Goal: Task Accomplishment & Management: Complete application form

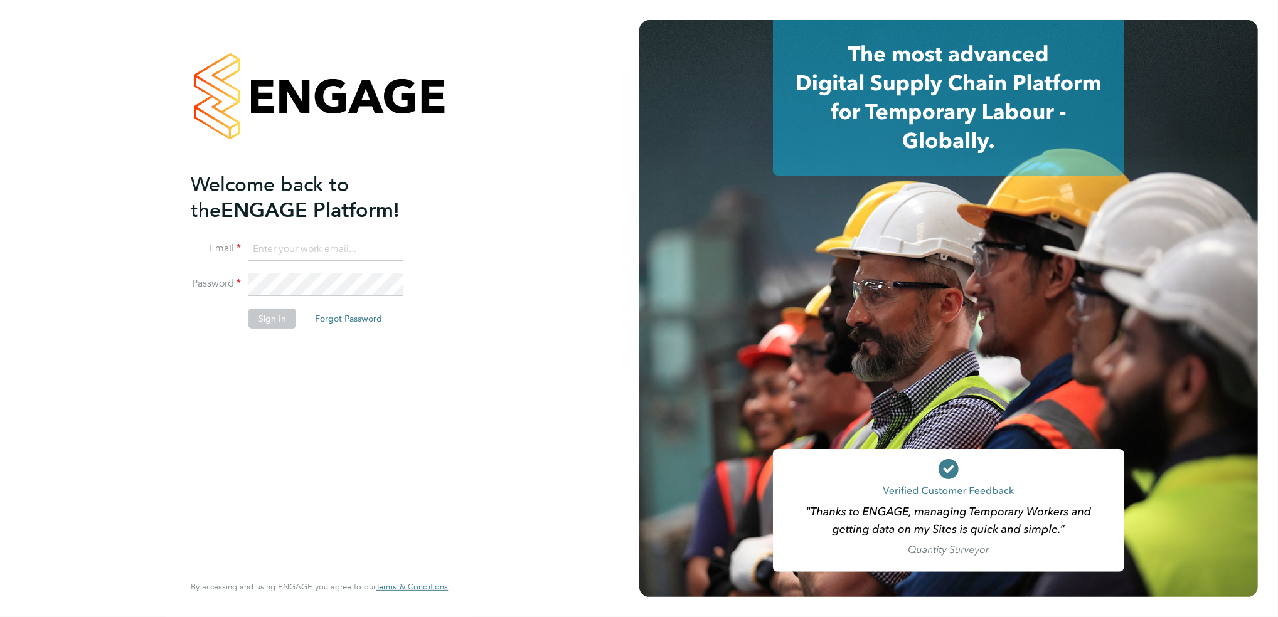
type input "tomnewton@itsconstruction.co.uk"
click at [268, 320] on button "Sign In" at bounding box center [272, 319] width 48 height 20
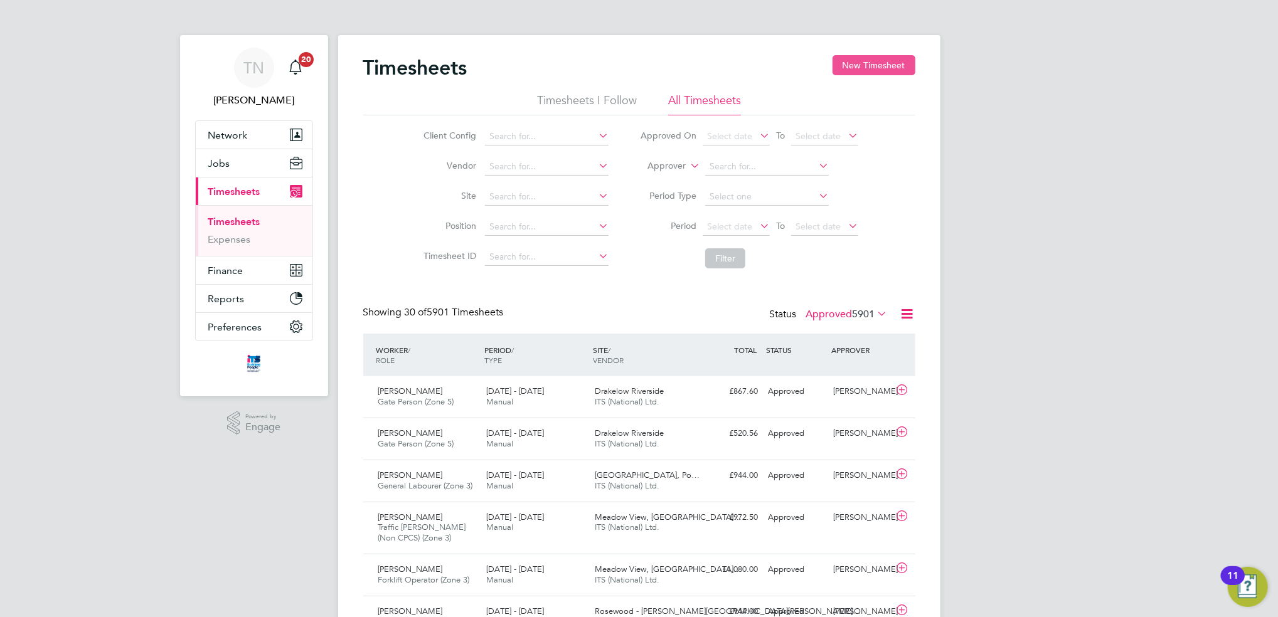
click at [885, 68] on button "New Timesheet" at bounding box center [873, 65] width 83 height 20
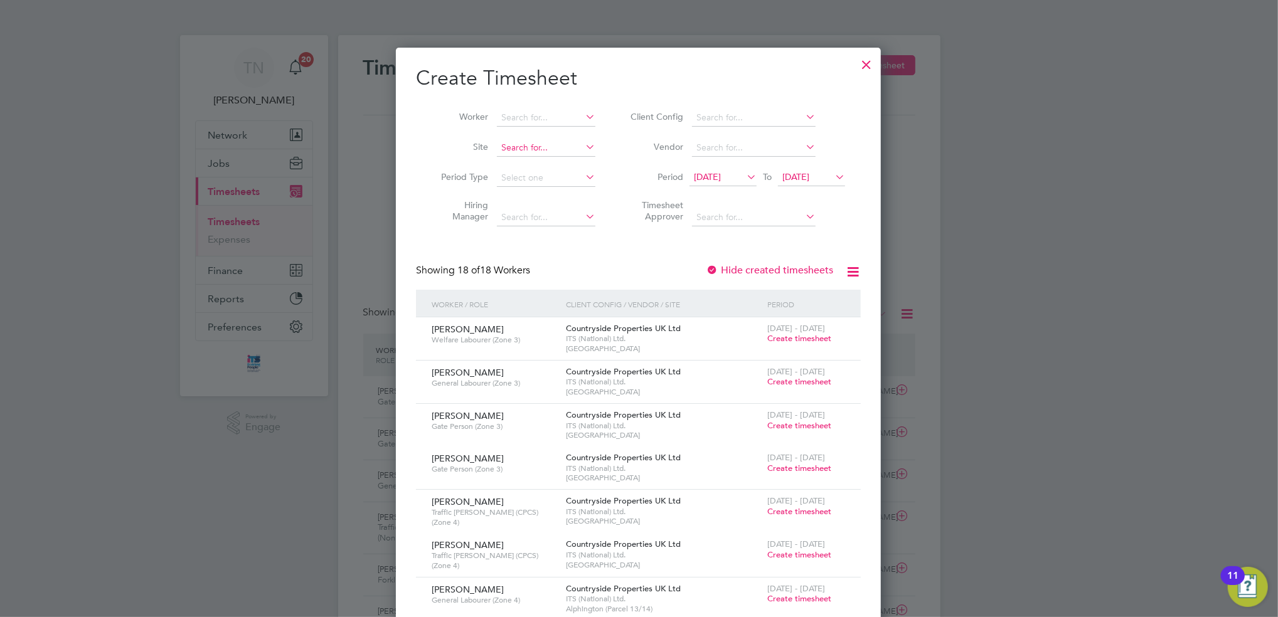
click at [520, 149] on input at bounding box center [546, 148] width 98 height 18
type input "b"
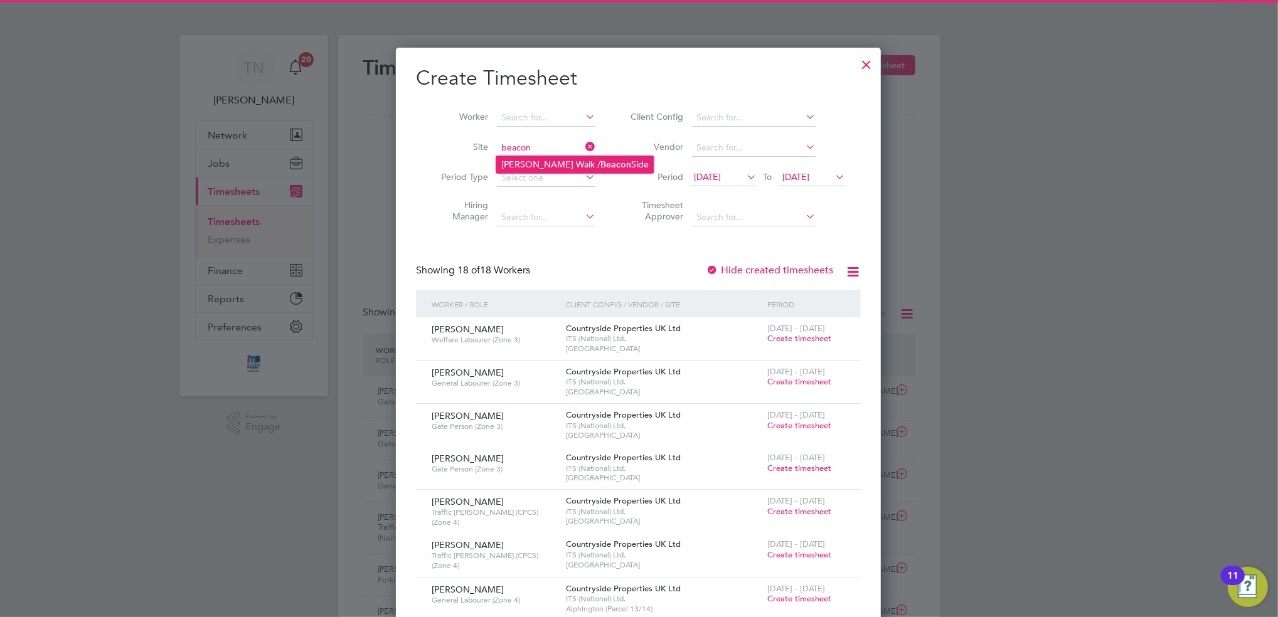
click at [527, 164] on li "[PERSON_NAME] Walk / Beacon Side" at bounding box center [574, 164] width 157 height 17
type input "[PERSON_NAME] Walk / Beacon Side"
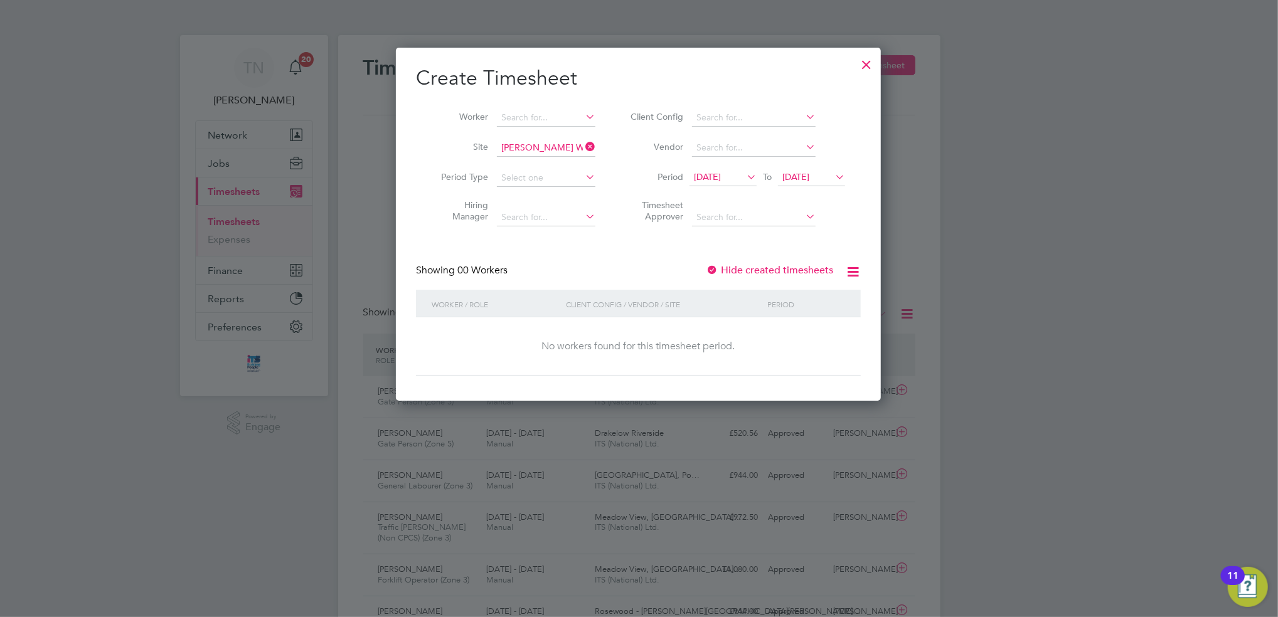
click at [715, 172] on span "[DATE]" at bounding box center [707, 176] width 27 height 11
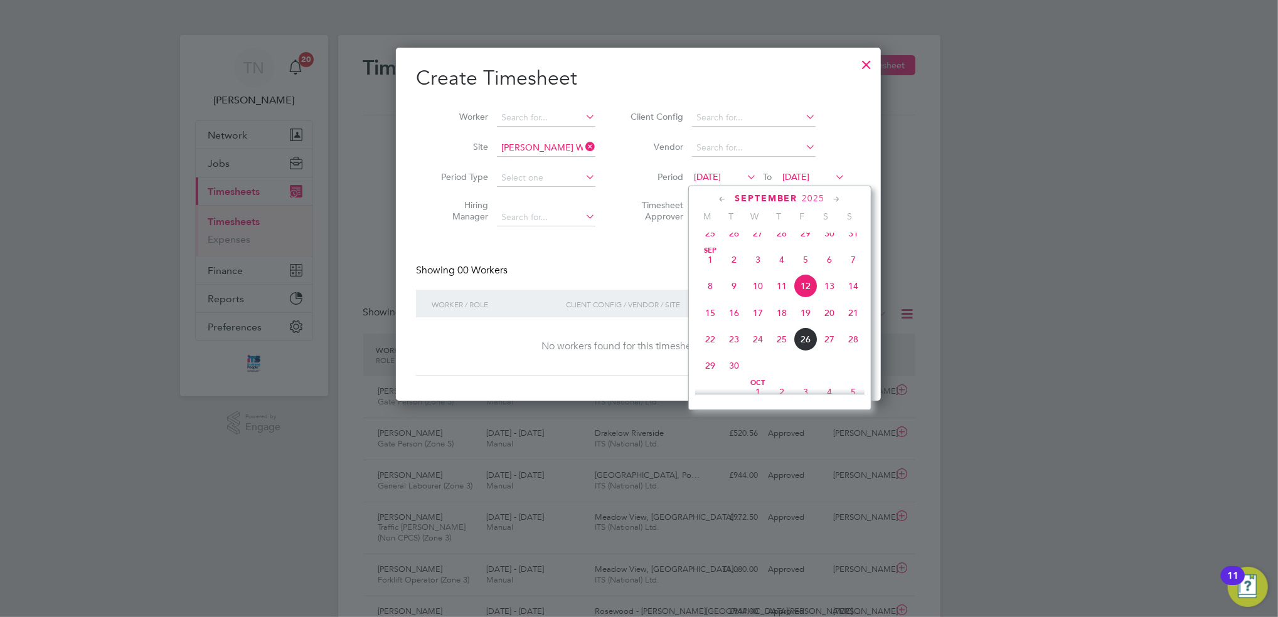
click at [705, 351] on span "22" at bounding box center [710, 339] width 24 height 24
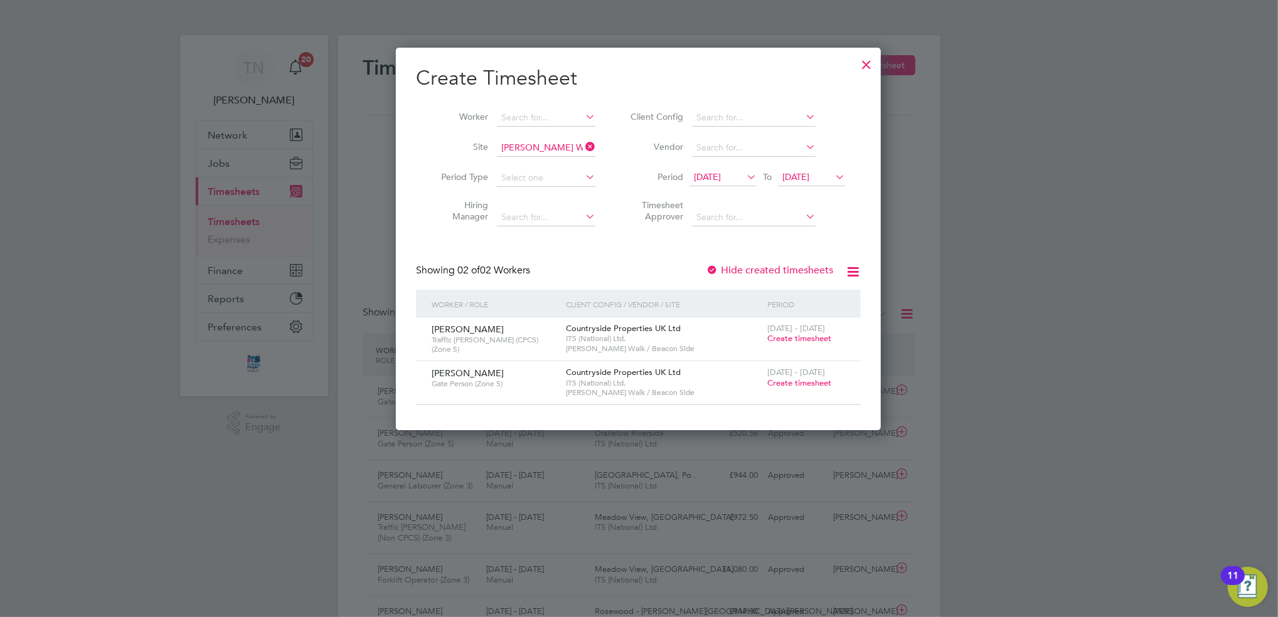
click at [780, 341] on span "Create timesheet" at bounding box center [799, 338] width 64 height 11
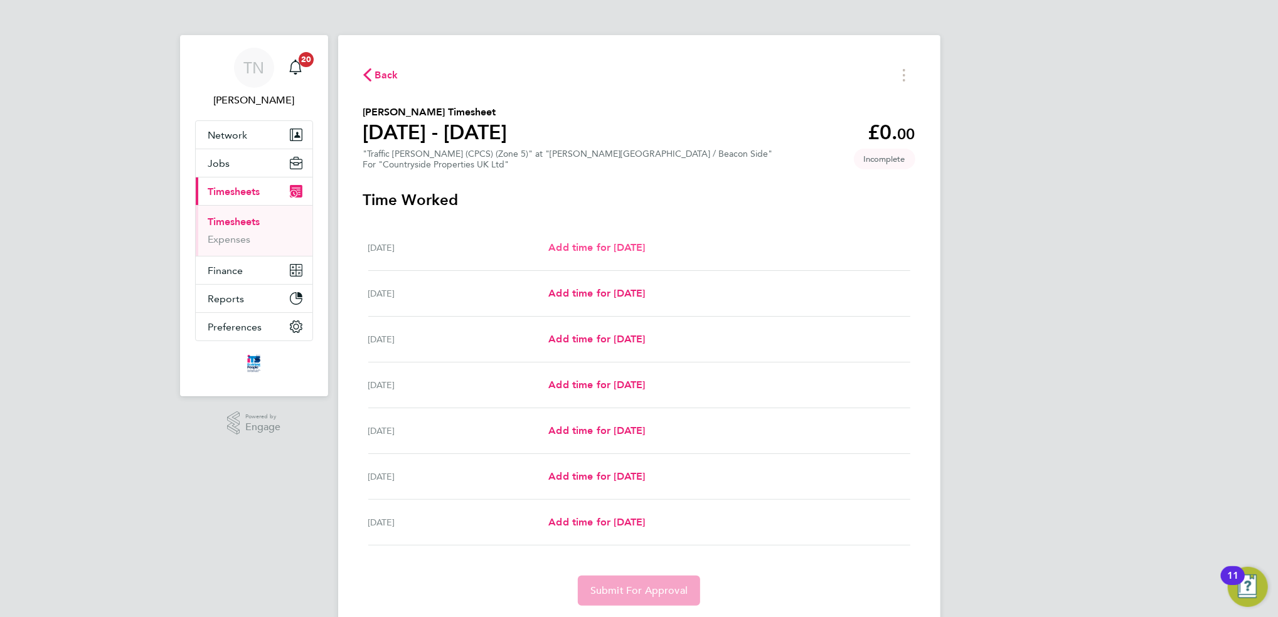
click at [595, 249] on span "Add time for [DATE]" at bounding box center [596, 247] width 97 height 12
select select "30"
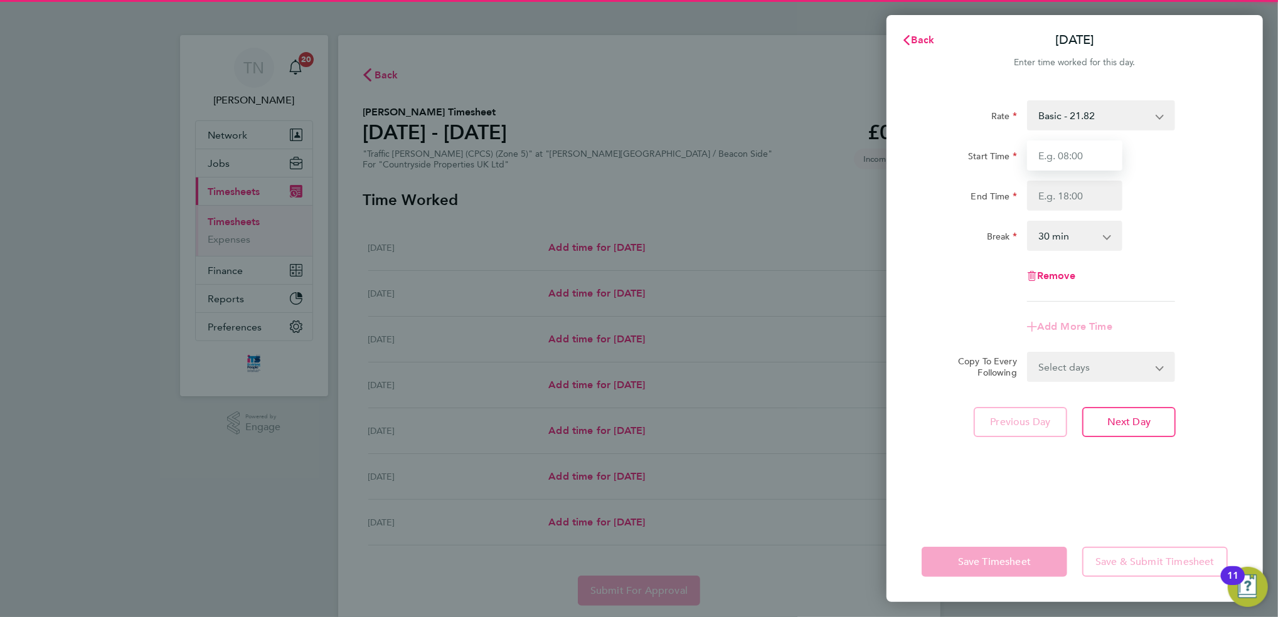
click at [1054, 164] on input "Start Time" at bounding box center [1074, 155] width 95 height 30
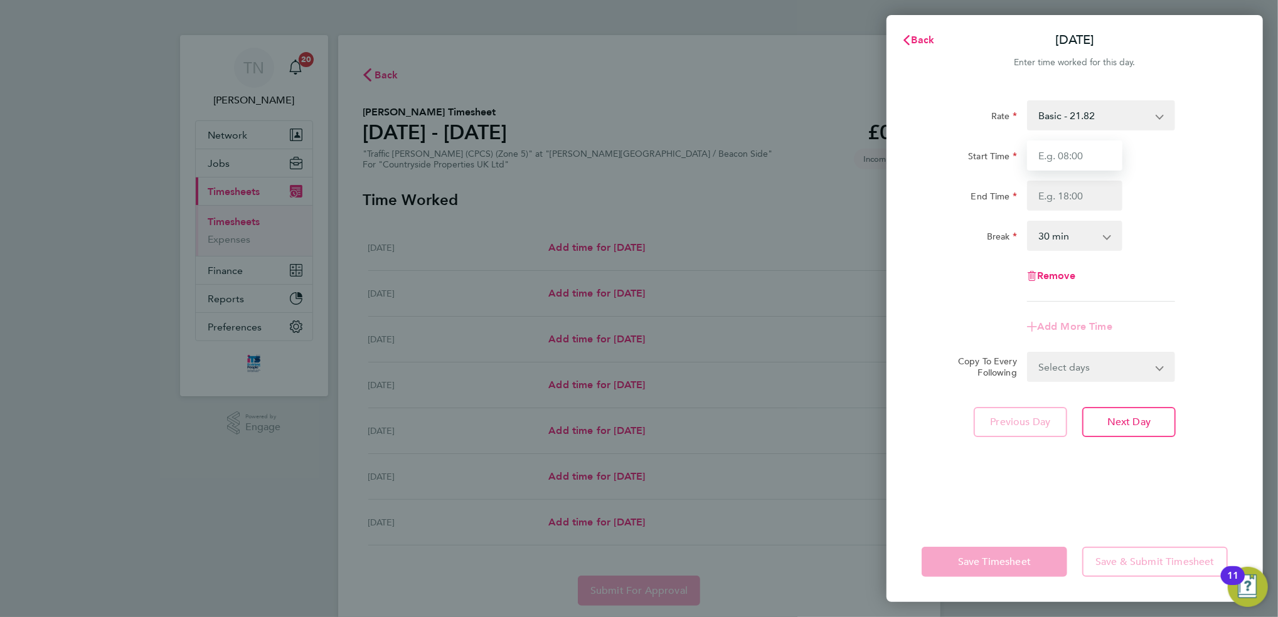
type input "07:30"
type input "16:30"
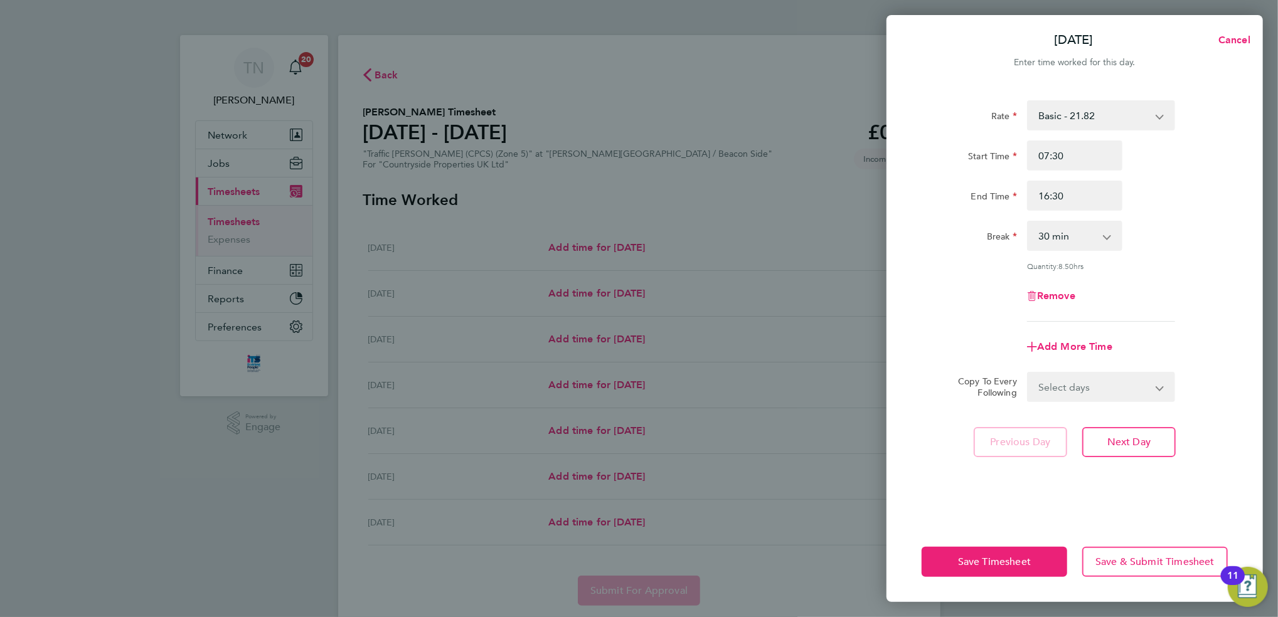
click at [1055, 248] on select "0 min 15 min 30 min 45 min 60 min 75 min 90 min" at bounding box center [1067, 236] width 78 height 28
select select "0"
click at [1028, 222] on select "0 min 15 min 30 min 45 min 60 min 75 min 90 min" at bounding box center [1067, 236] width 78 height 28
click at [1057, 389] on select "Select days Day Weekday (Mon-Fri) Weekend (Sat-Sun) [DATE] [DATE] [DATE] [DATE]…" at bounding box center [1094, 387] width 132 height 28
select select "WEEKDAY"
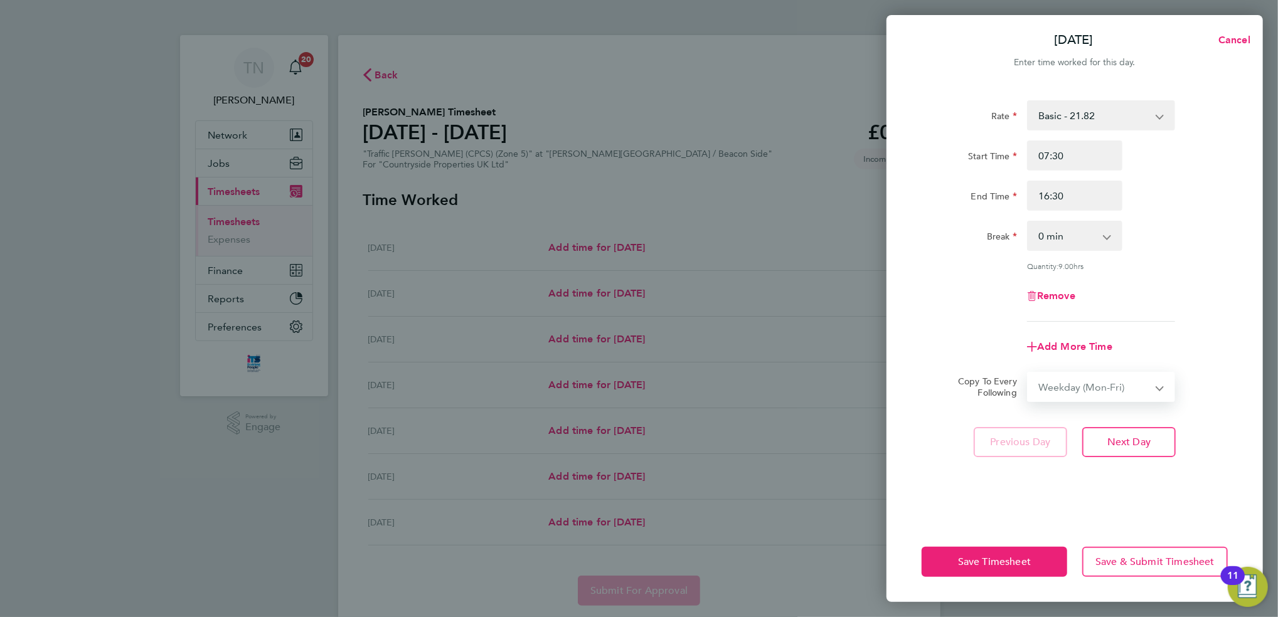
click at [1028, 373] on select "Select days Day Weekday (Mon-Fri) Weekend (Sat-Sun) [DATE] [DATE] [DATE] [DATE]…" at bounding box center [1094, 387] width 132 height 28
select select "[DATE]"
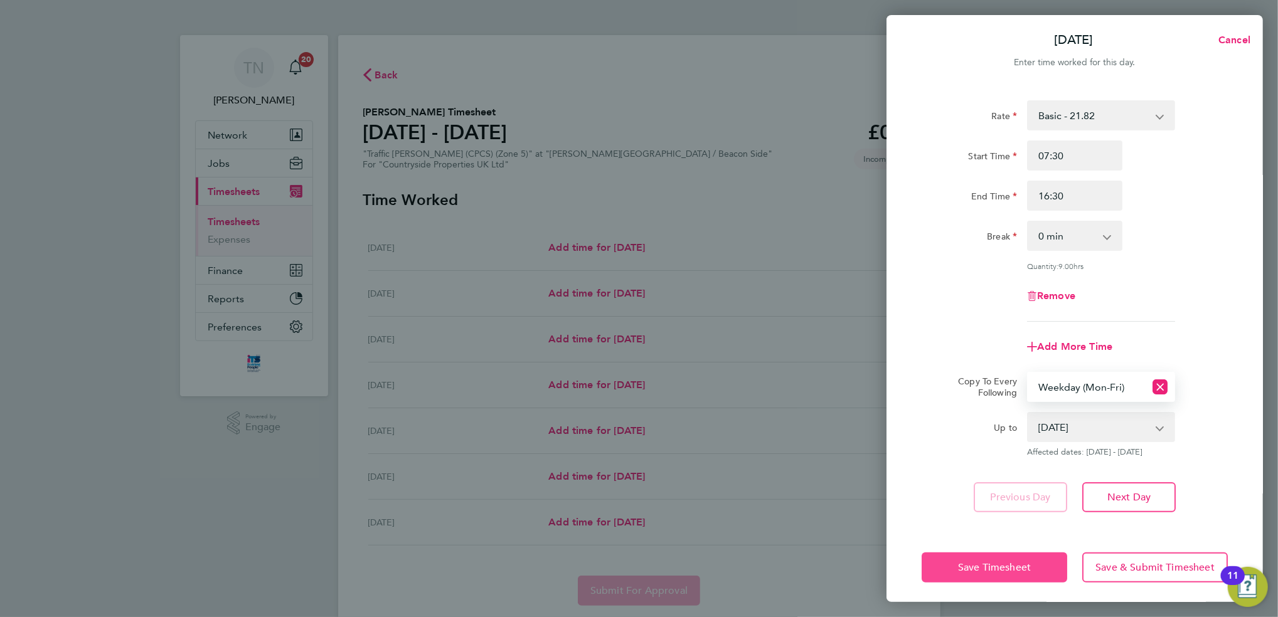
click at [1008, 558] on button "Save Timesheet" at bounding box center [994, 568] width 146 height 30
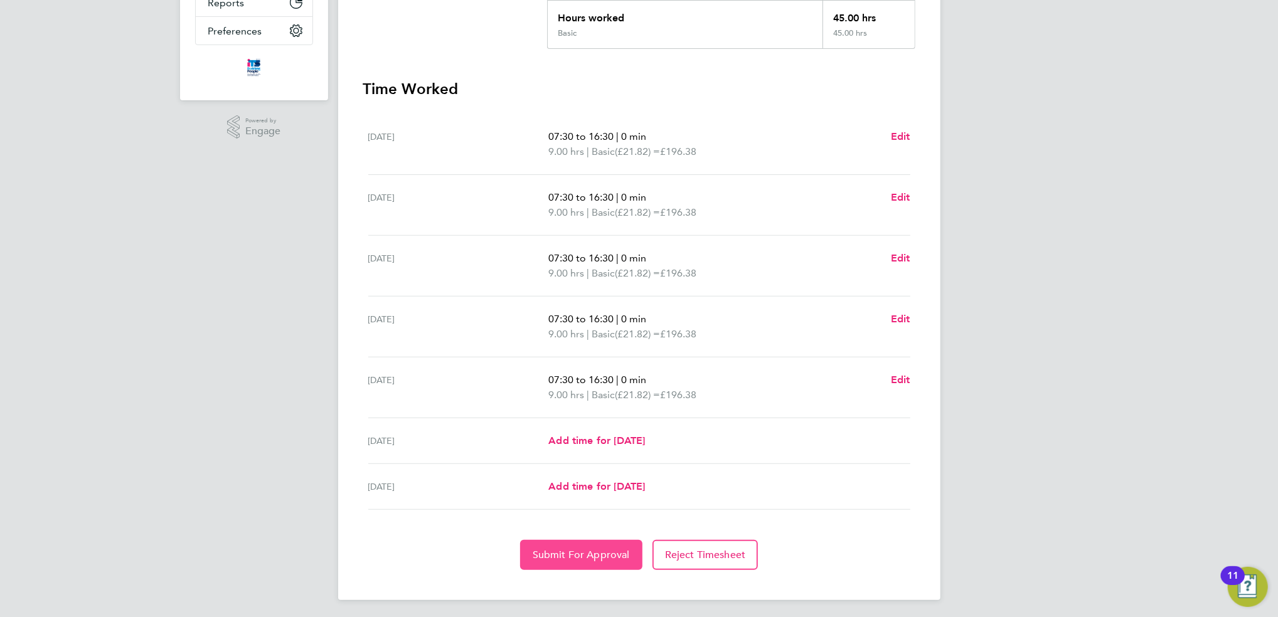
click at [594, 543] on button "Submit For Approval" at bounding box center [581, 555] width 122 height 30
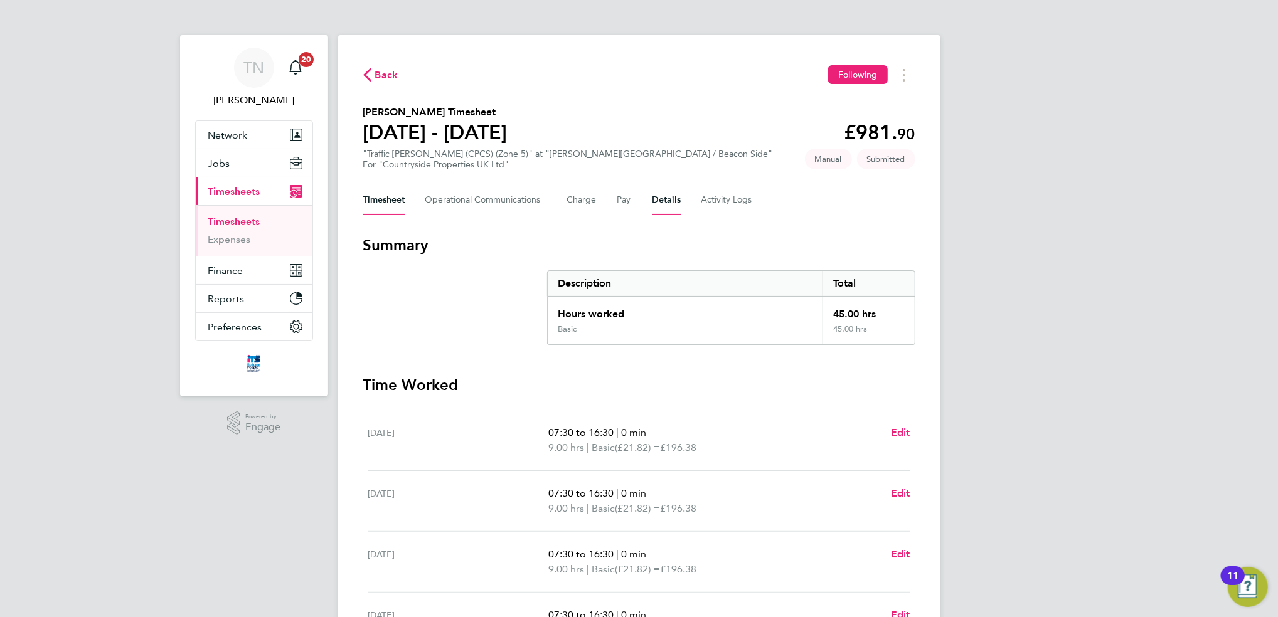
click at [654, 204] on button "Details" at bounding box center [666, 200] width 29 height 30
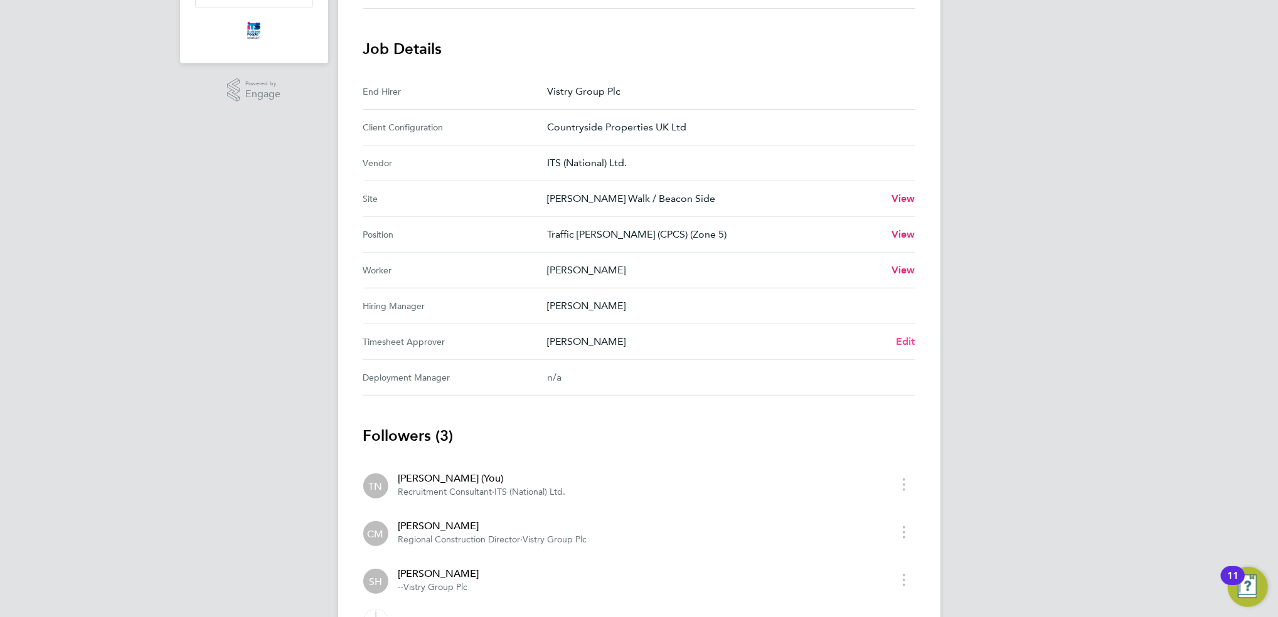
click at [904, 337] on span "Edit" at bounding box center [905, 342] width 19 height 12
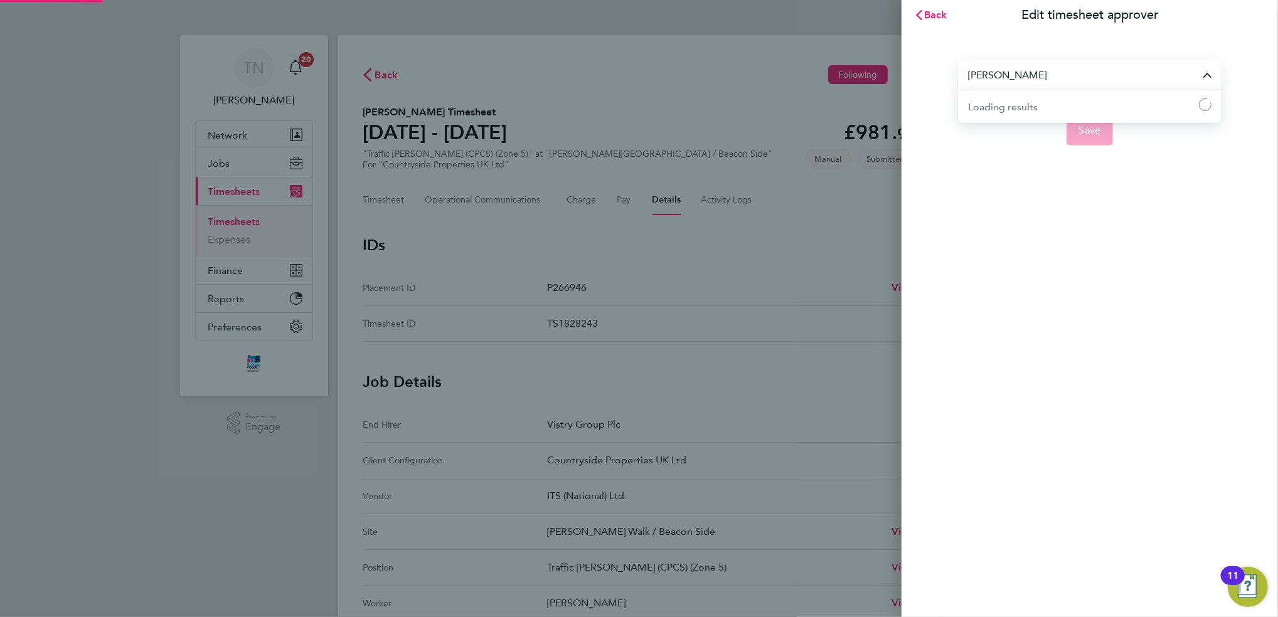
click at [1036, 73] on input "[PERSON_NAME]" at bounding box center [1089, 74] width 263 height 29
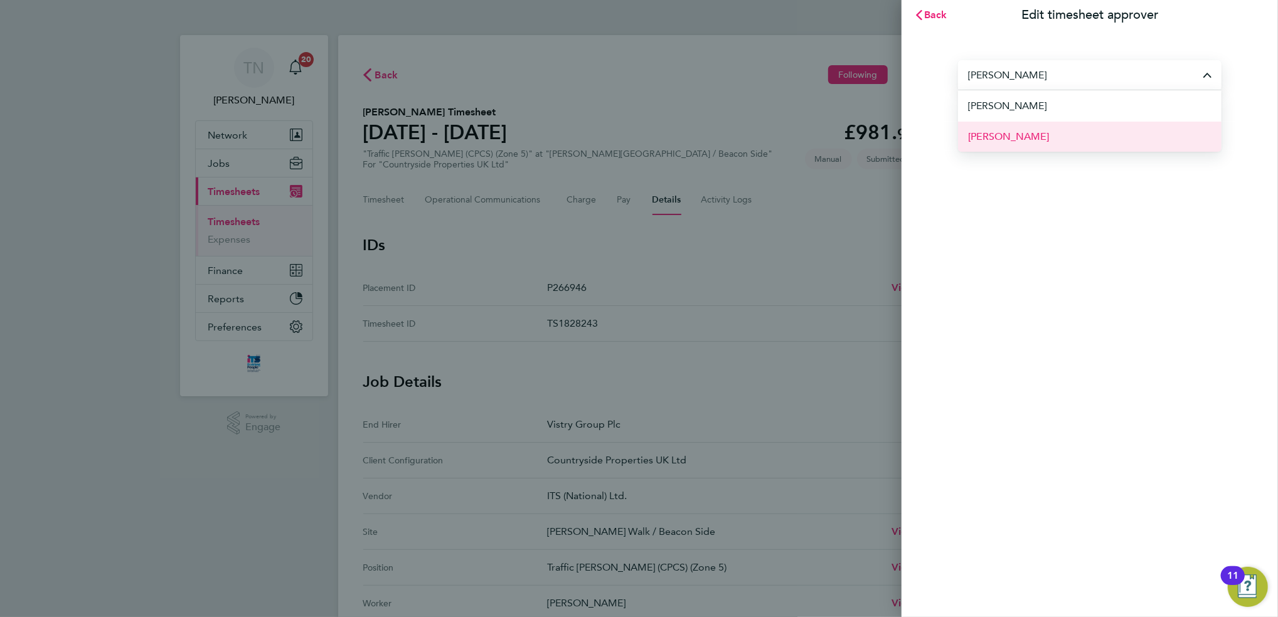
click at [1027, 129] on li "[PERSON_NAME]" at bounding box center [1089, 136] width 263 height 31
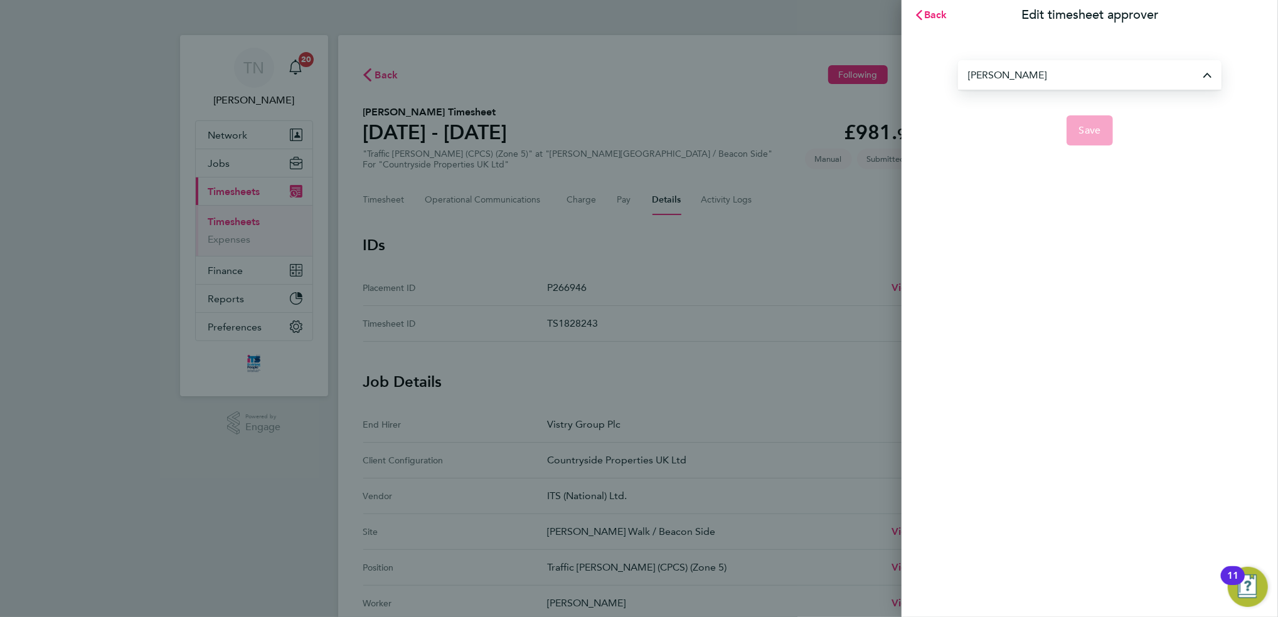
type input "[PERSON_NAME]"
click at [1079, 134] on span "Save" at bounding box center [1090, 130] width 22 height 13
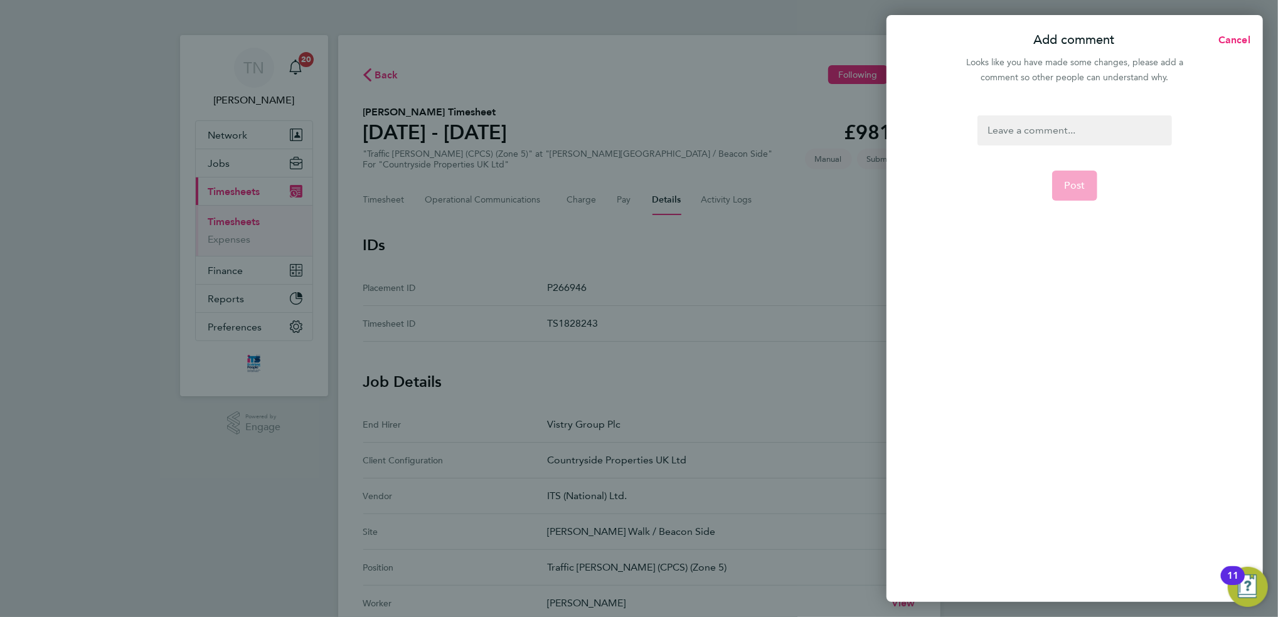
click at [1059, 139] on div at bounding box center [1074, 130] width 194 height 30
copy div "Is the approver"
click at [1074, 174] on button "Post" at bounding box center [1075, 186] width 46 height 30
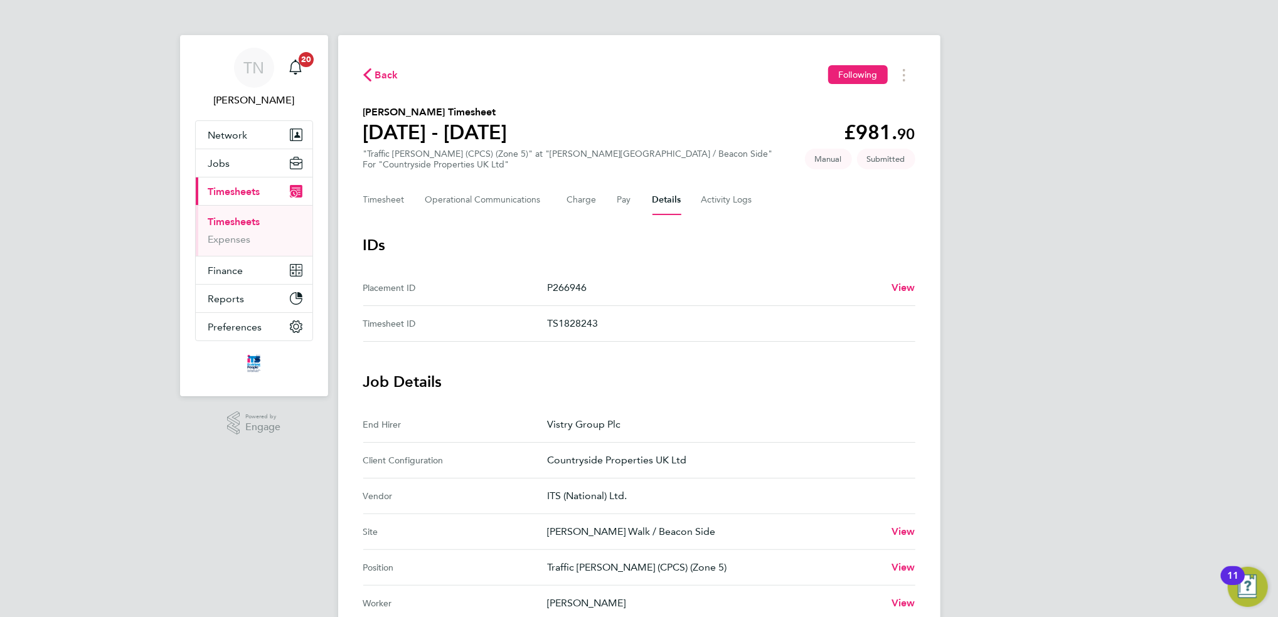
click at [384, 78] on span "Back" at bounding box center [386, 75] width 23 height 15
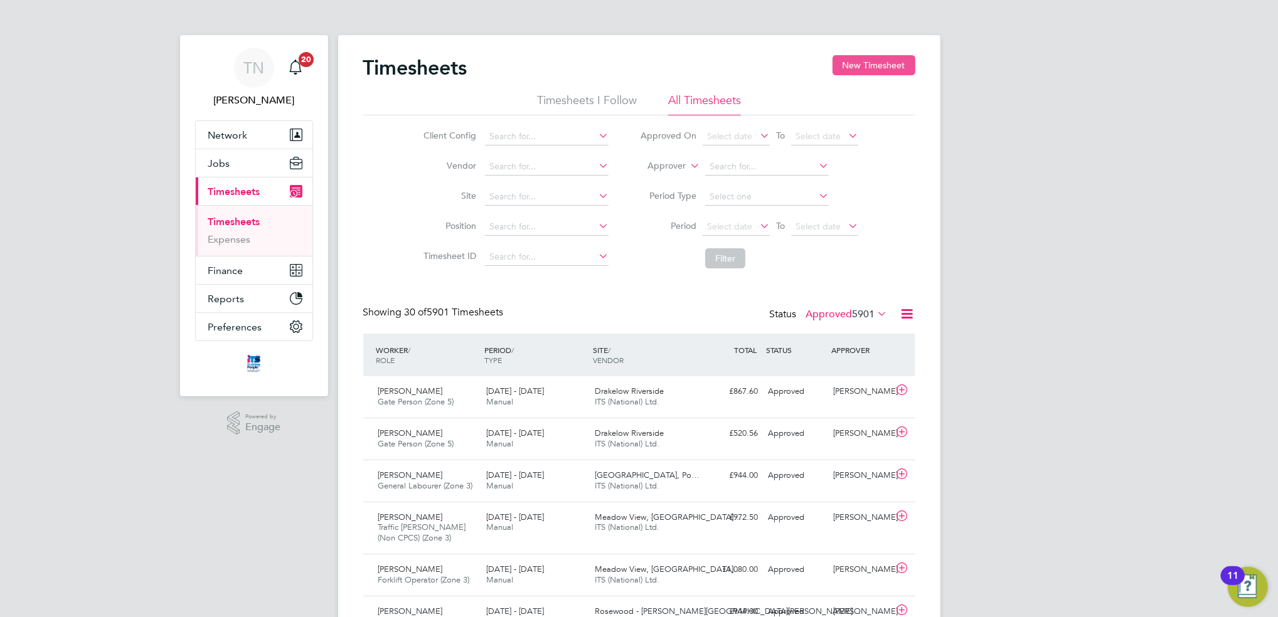
click at [862, 72] on button "New Timesheet" at bounding box center [873, 65] width 83 height 20
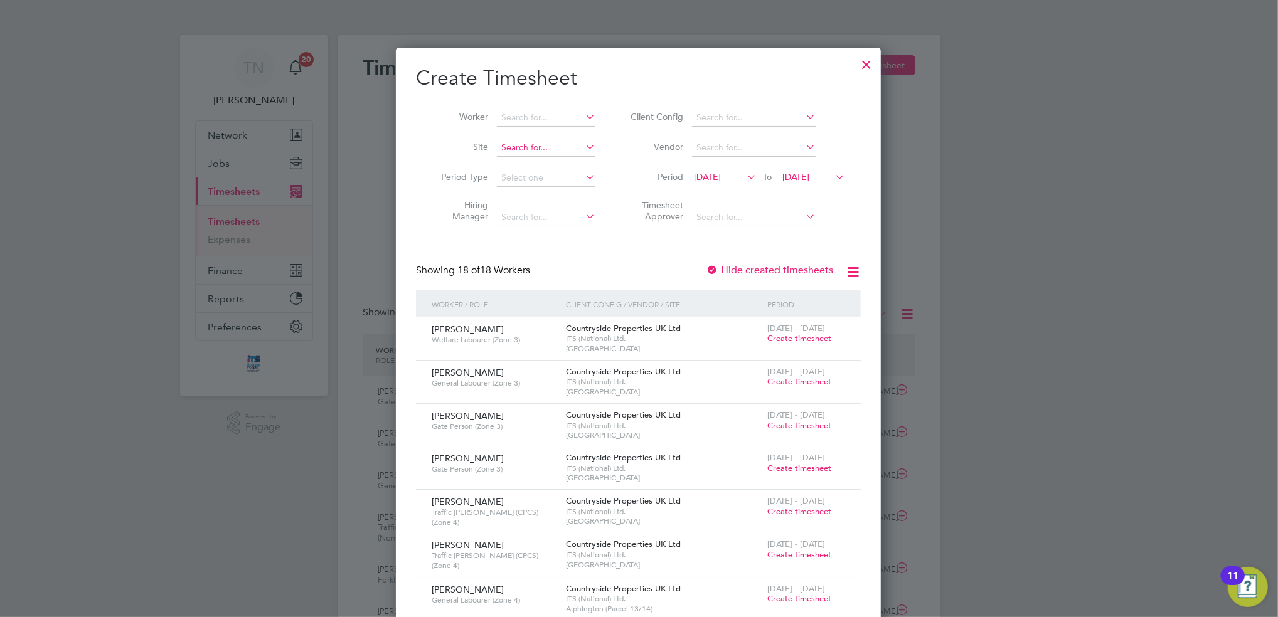
click at [514, 149] on input at bounding box center [546, 148] width 98 height 18
click at [532, 177] on li "[PERSON_NAME] Walk / Beac on Side" at bounding box center [575, 181] width 159 height 17
type input "[PERSON_NAME] Walk / Beacon Side"
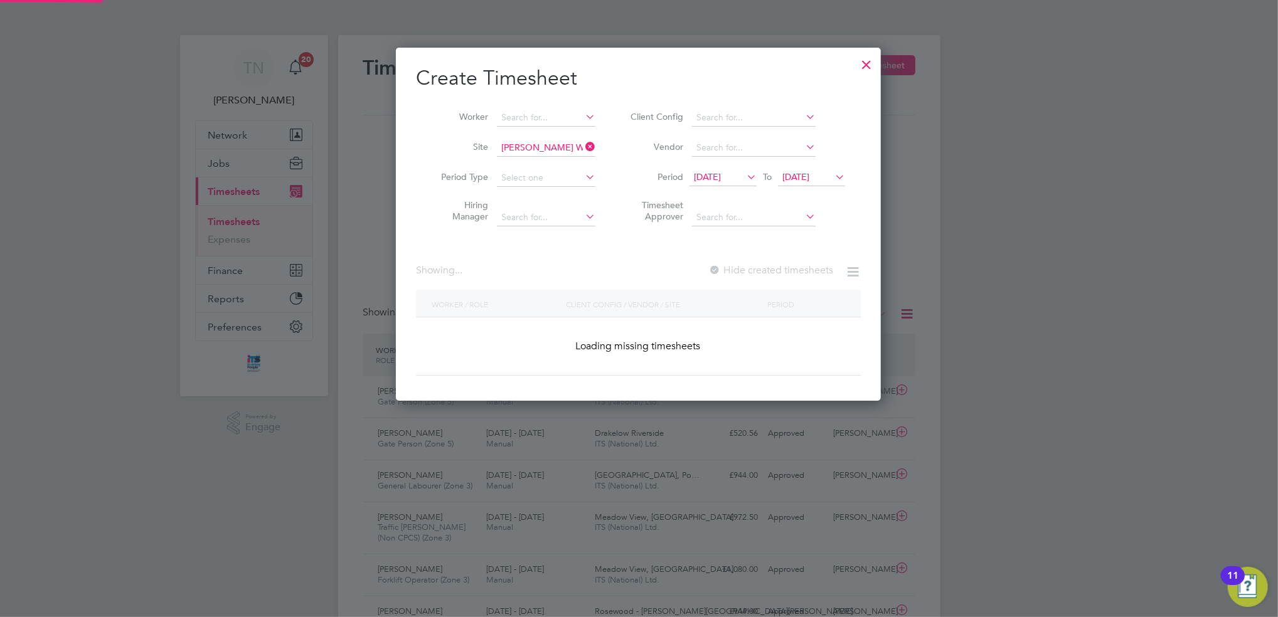
scroll to position [353, 485]
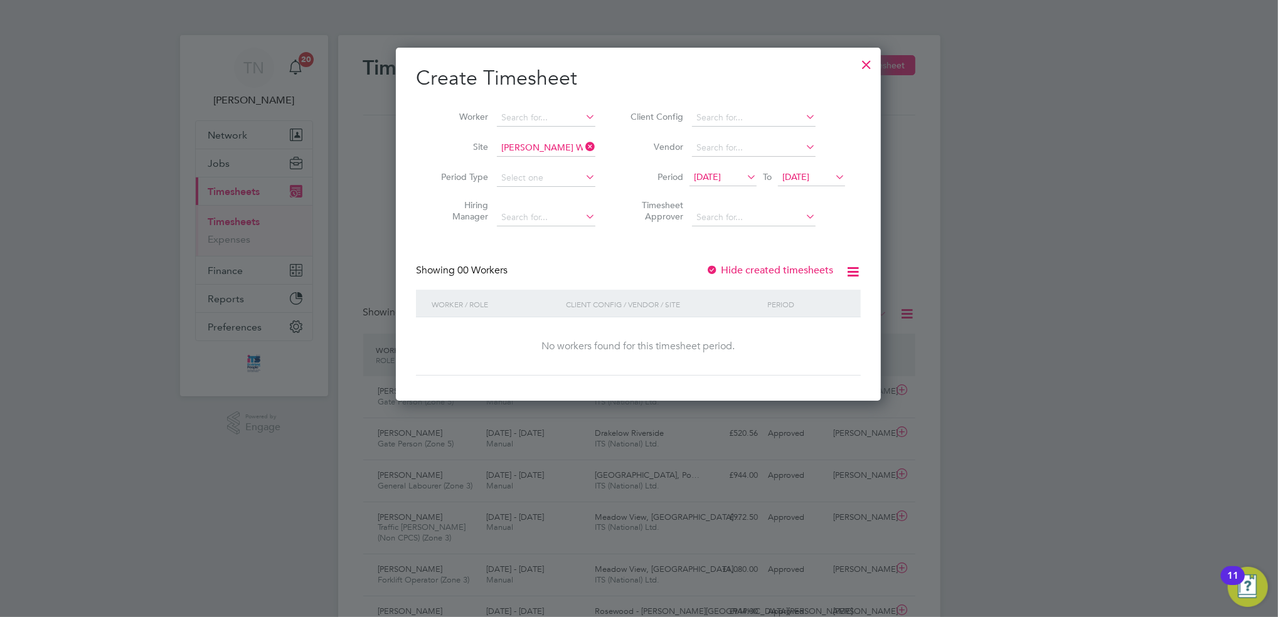
click at [712, 268] on div at bounding box center [712, 271] width 13 height 13
click at [720, 177] on span "[DATE]" at bounding box center [707, 176] width 27 height 11
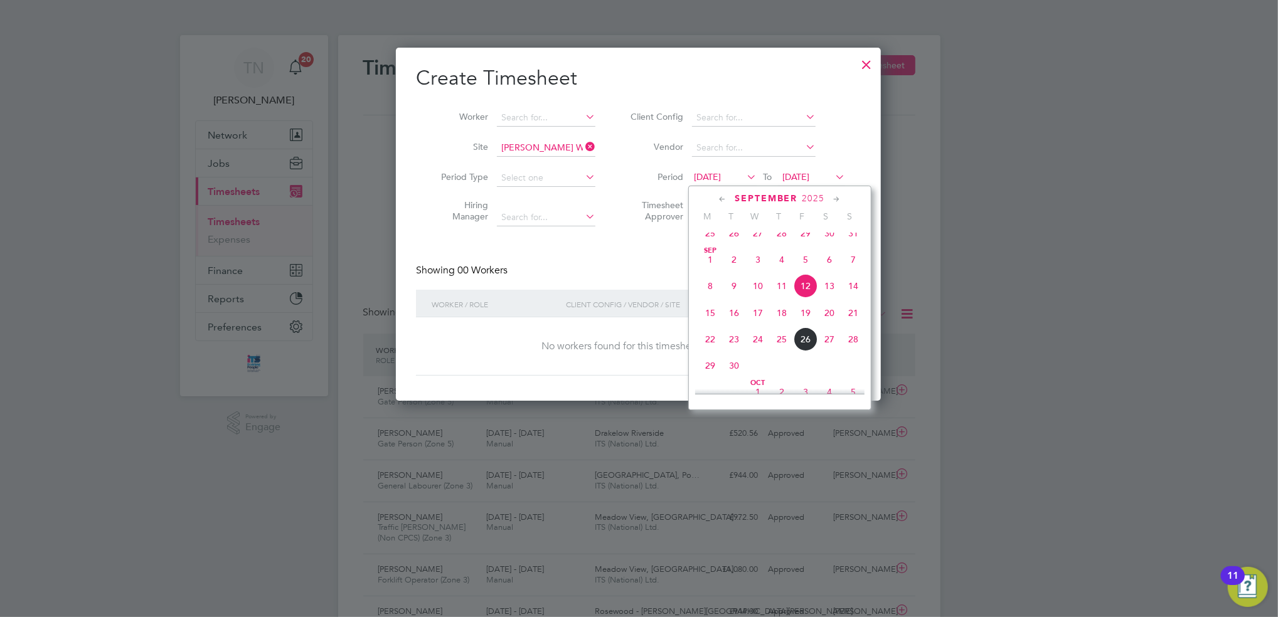
click at [706, 351] on span "22" at bounding box center [710, 339] width 24 height 24
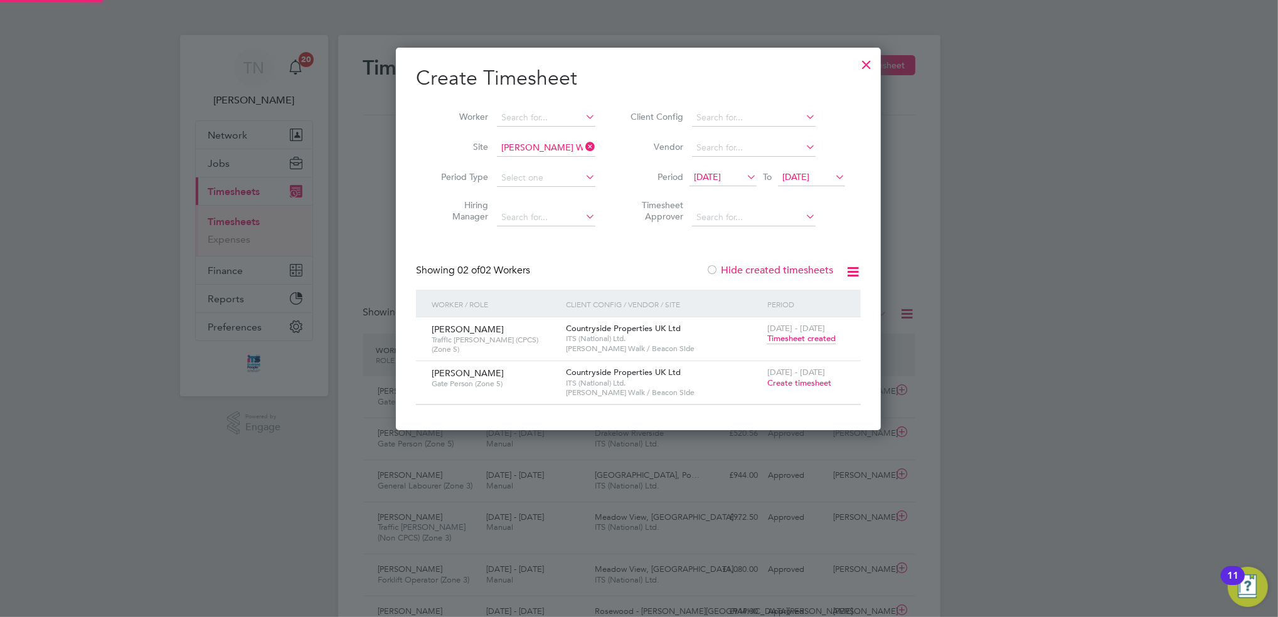
scroll to position [381, 485]
click at [792, 380] on span "Create timesheet" at bounding box center [799, 383] width 64 height 11
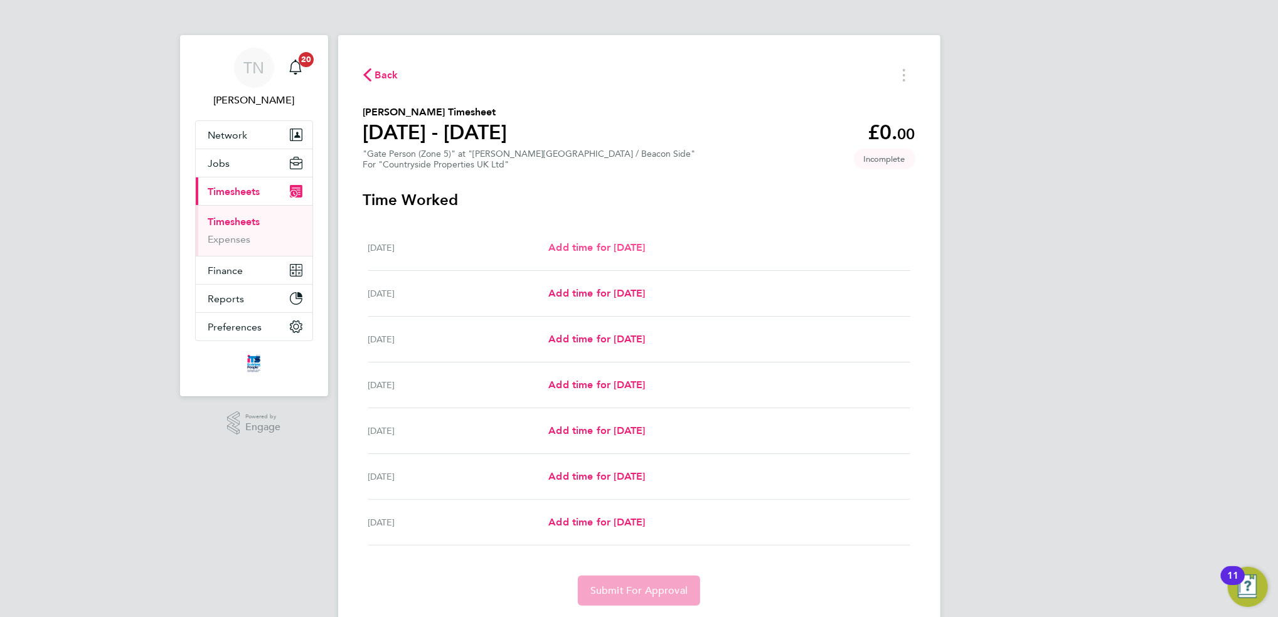
click at [626, 251] on span "Add time for [DATE]" at bounding box center [596, 247] width 97 height 12
select select "30"
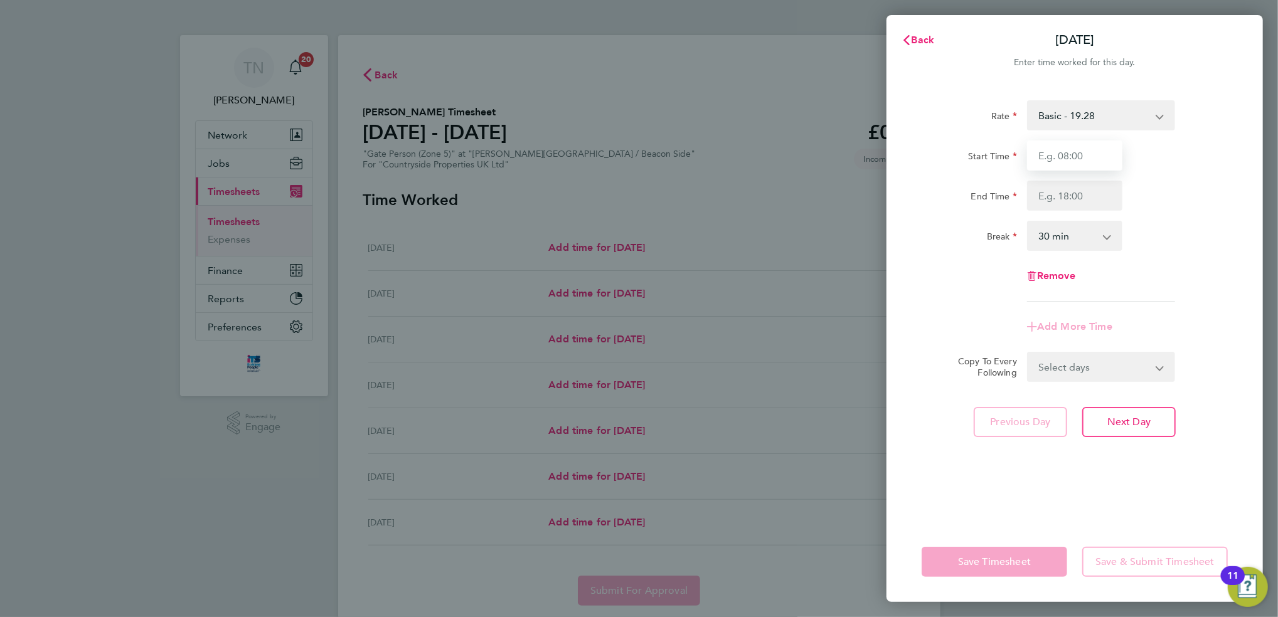
click at [1045, 156] on input "Start Time" at bounding box center [1074, 155] width 95 height 30
type input "07:30"
type input "16:30"
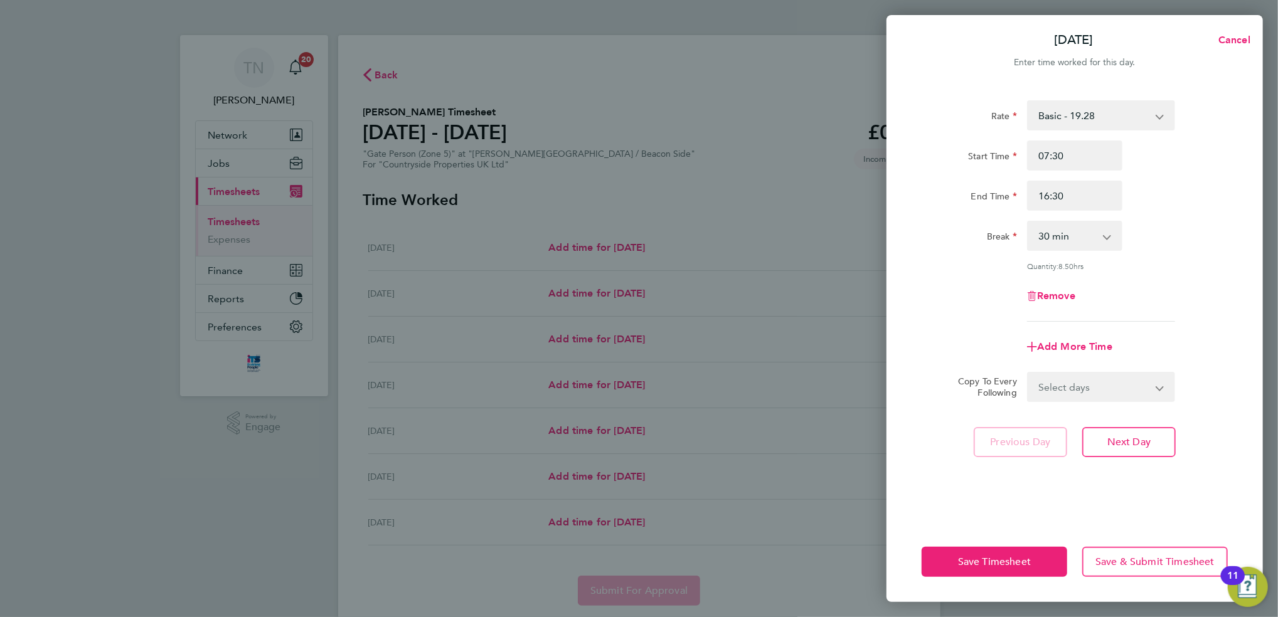
click at [1052, 240] on select "0 min 15 min 30 min 45 min 60 min 75 min 90 min" at bounding box center [1067, 236] width 78 height 28
select select "0"
click at [1028, 222] on select "0 min 15 min 30 min 45 min 60 min 75 min 90 min" at bounding box center [1067, 236] width 78 height 28
click at [1077, 383] on select "Select days Day Weekday (Mon-Fri) Weekend (Sat-Sun) [DATE] [DATE] [DATE] [DATE]…" at bounding box center [1094, 387] width 132 height 28
select select "WEEKDAY"
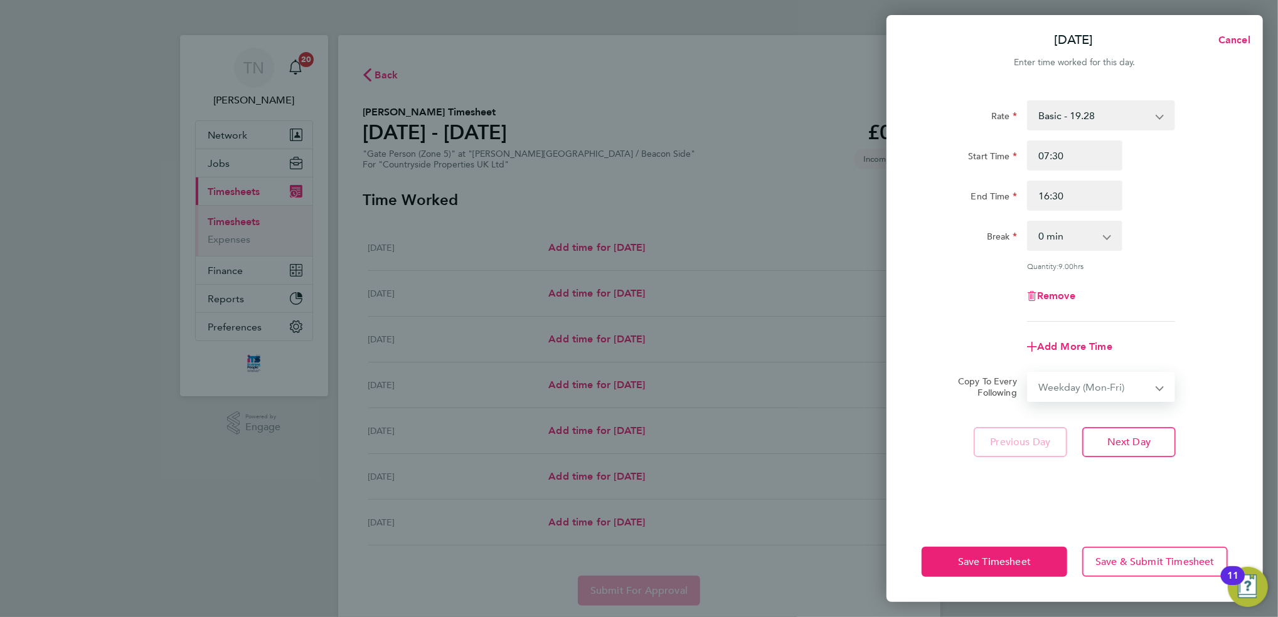
click at [1028, 373] on select "Select days Day Weekday (Mon-Fri) Weekend (Sat-Sun) [DATE] [DATE] [DATE] [DATE]…" at bounding box center [1094, 387] width 132 height 28
select select "[DATE]"
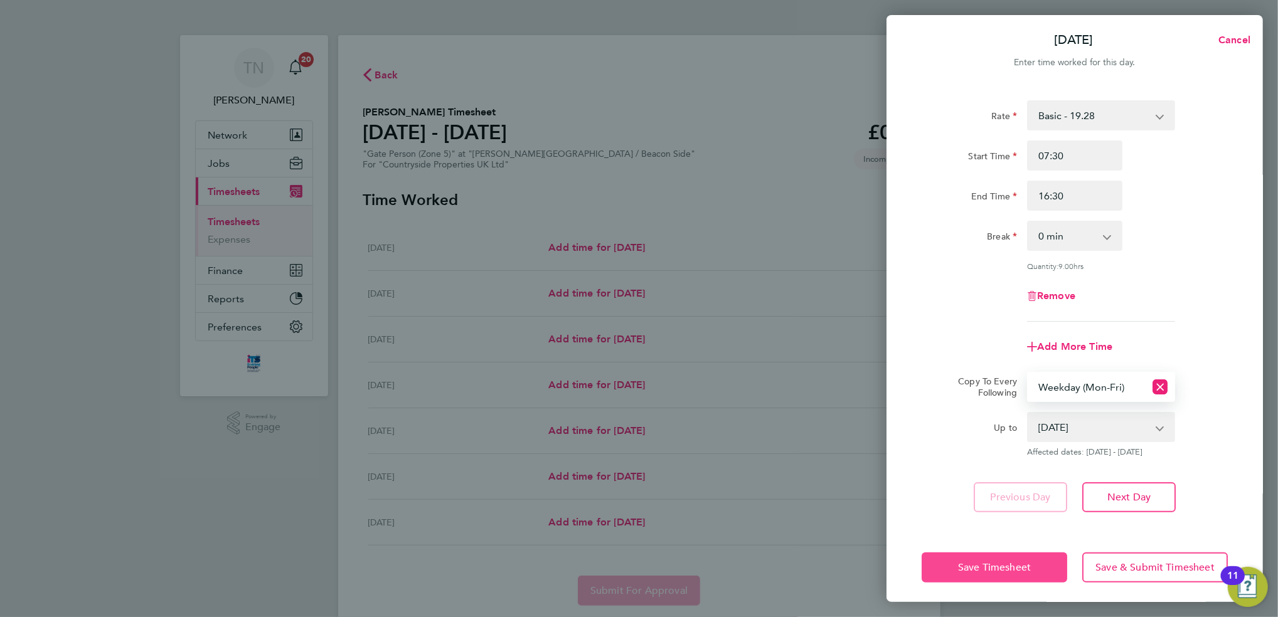
click at [1000, 561] on span "Save Timesheet" at bounding box center [994, 567] width 73 height 13
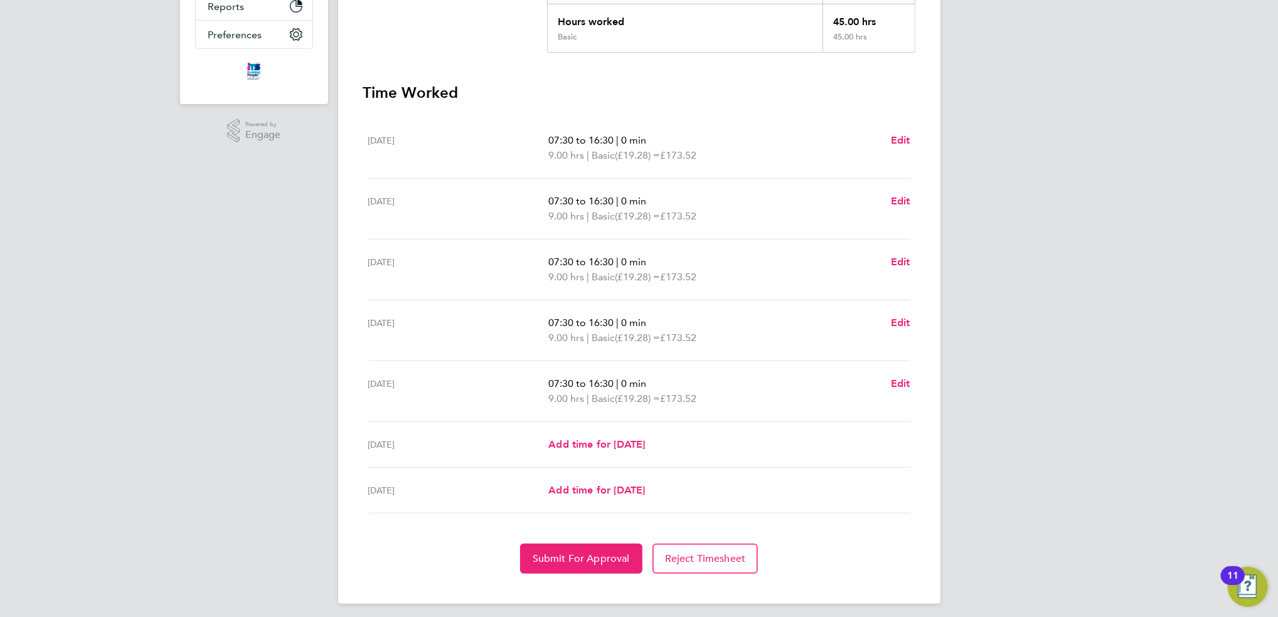
scroll to position [296, 0]
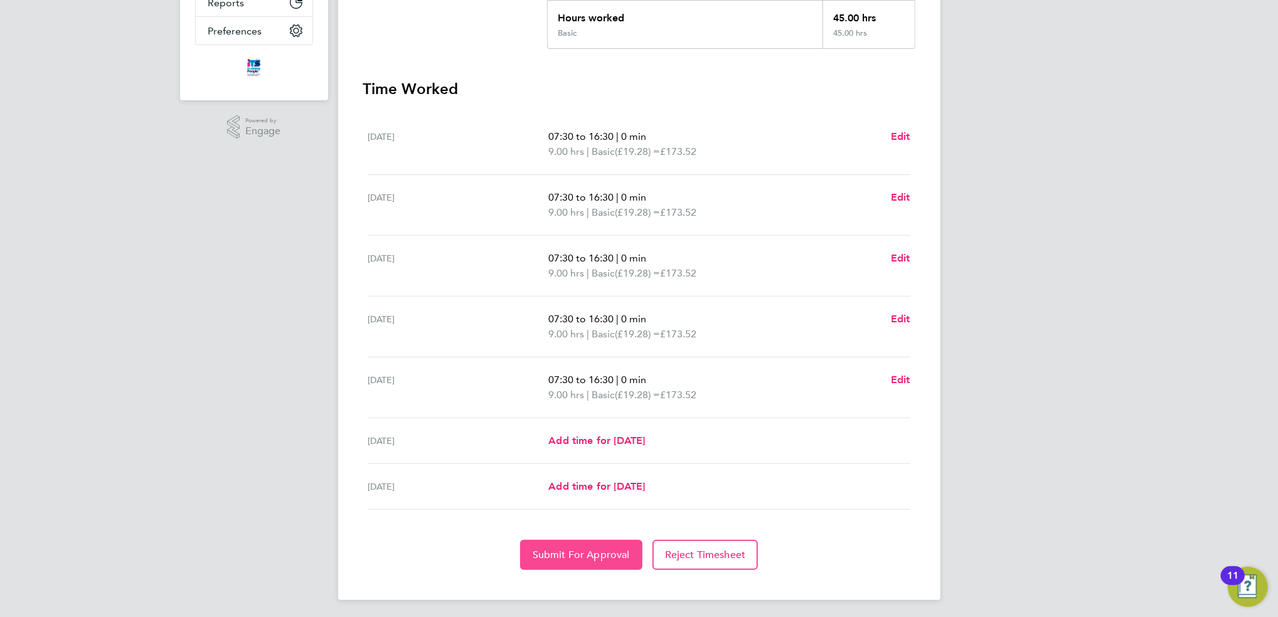
click at [576, 564] on button "Submit For Approval" at bounding box center [581, 555] width 122 height 30
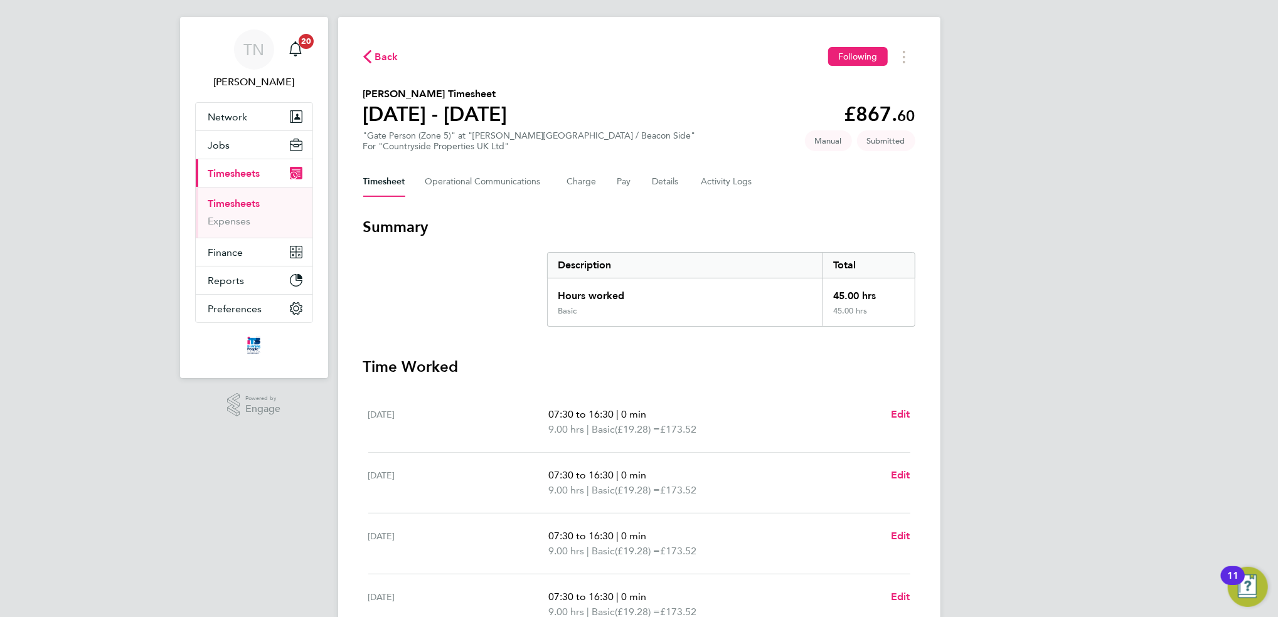
scroll to position [0, 0]
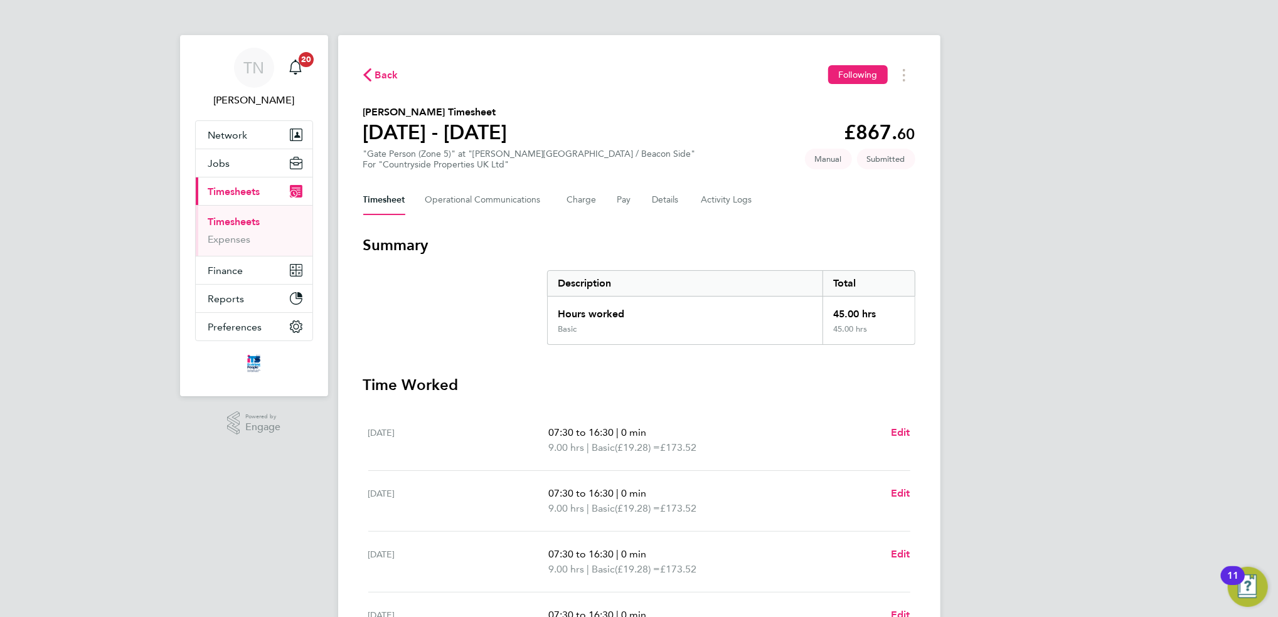
click at [382, 76] on span "Back" at bounding box center [386, 75] width 23 height 15
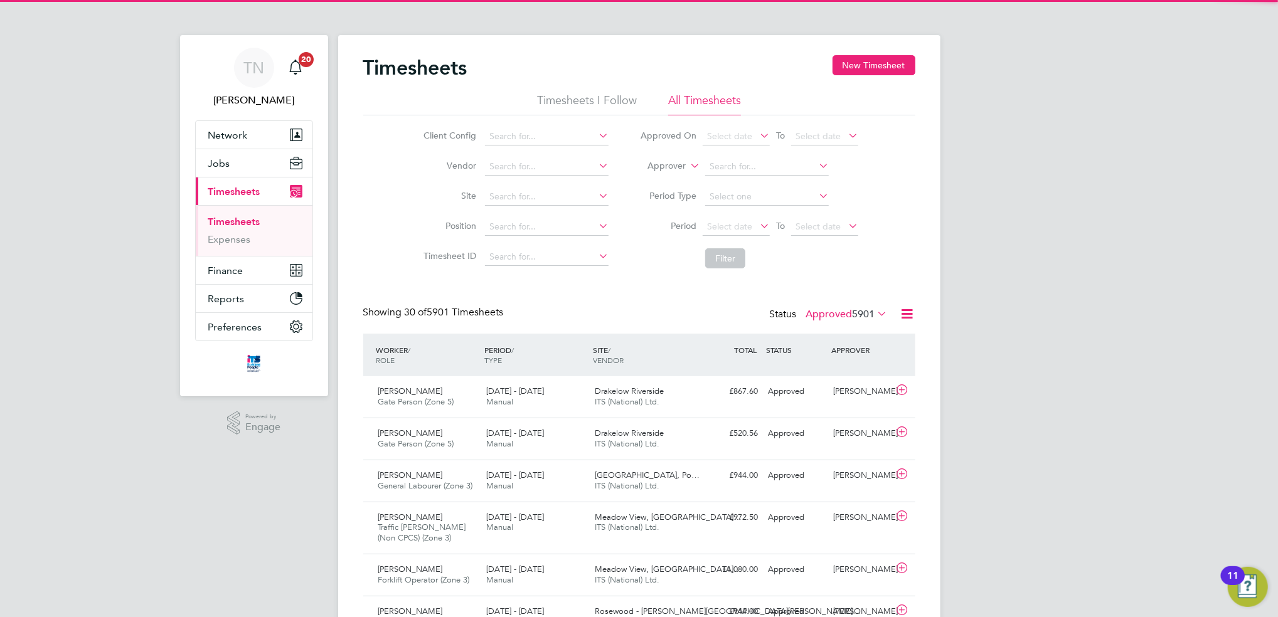
scroll to position [31, 109]
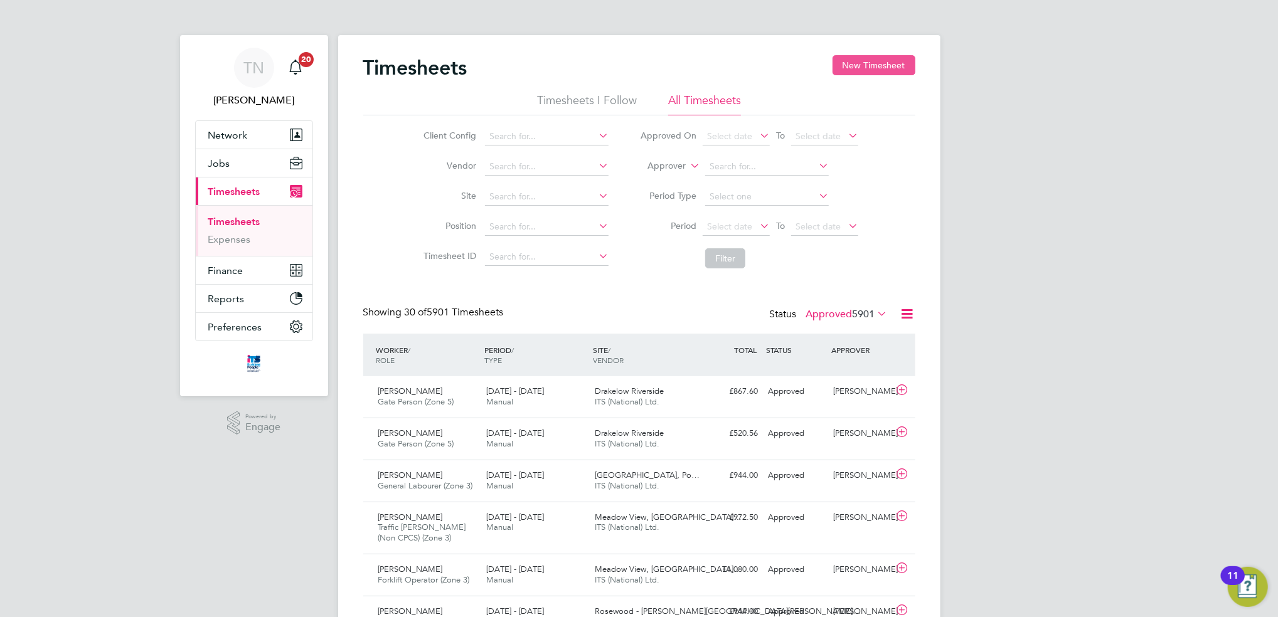
click at [871, 72] on button "New Timesheet" at bounding box center [873, 65] width 83 height 20
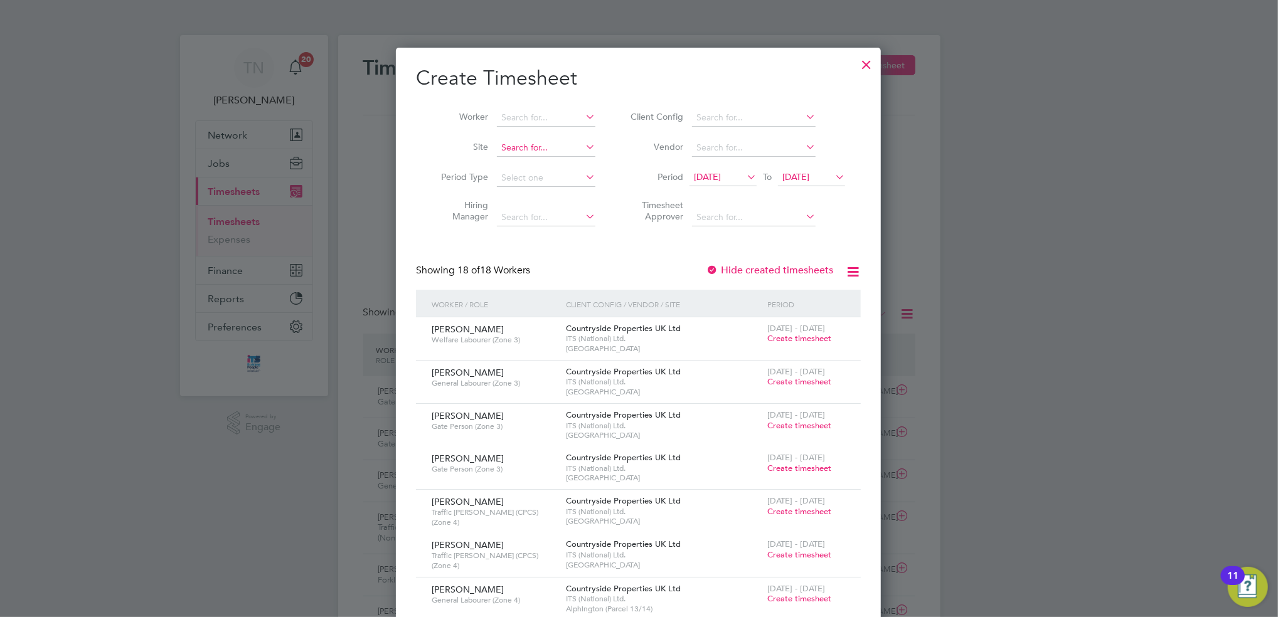
click at [554, 149] on input at bounding box center [546, 148] width 98 height 18
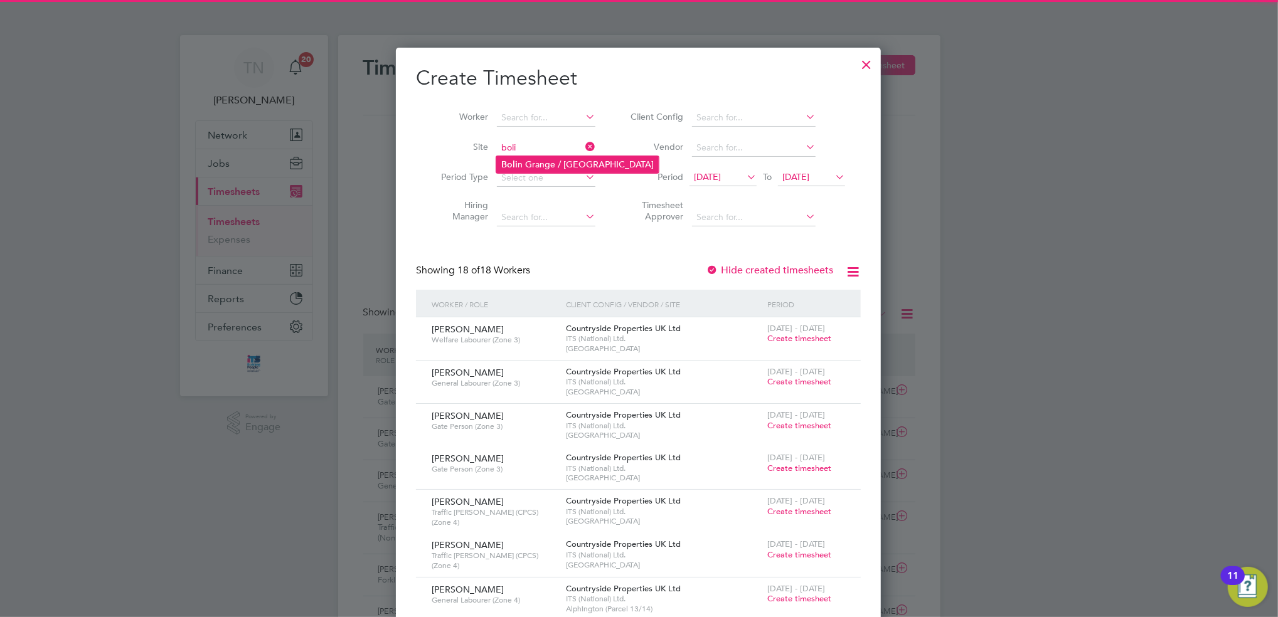
click at [554, 171] on li "Boli n Grange / [GEOGRAPHIC_DATA]" at bounding box center [577, 164] width 162 height 17
type input "[PERSON_NAME] Grange / [GEOGRAPHIC_DATA]"
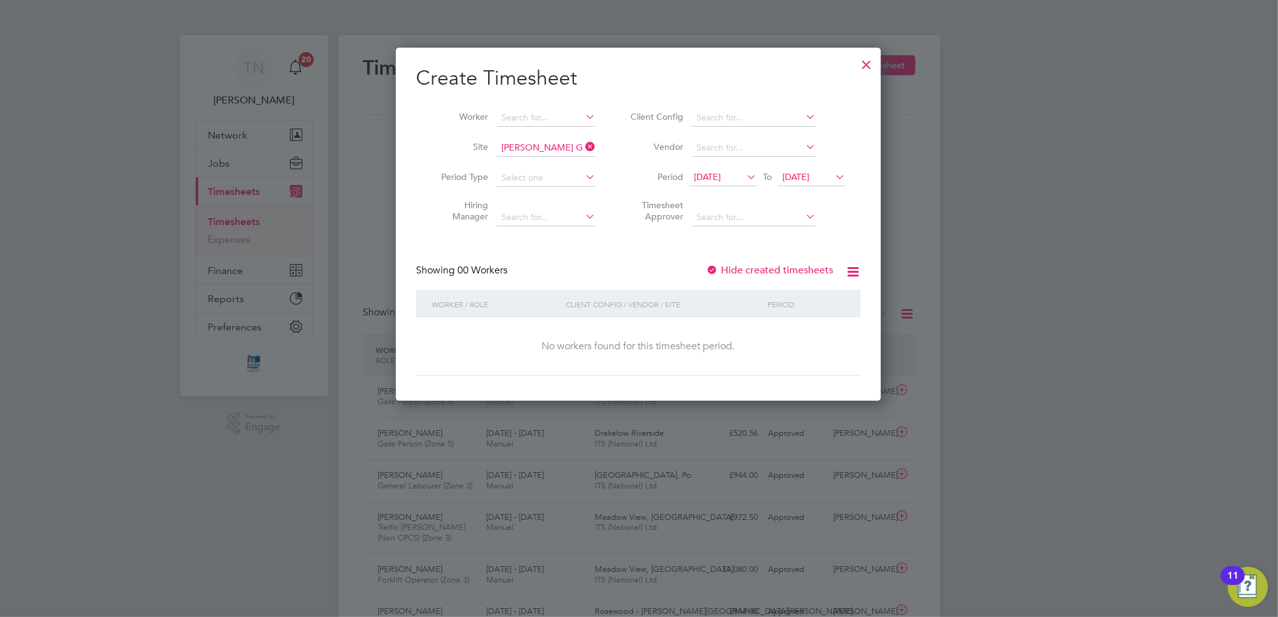
click at [727, 182] on span "[DATE]" at bounding box center [722, 177] width 67 height 17
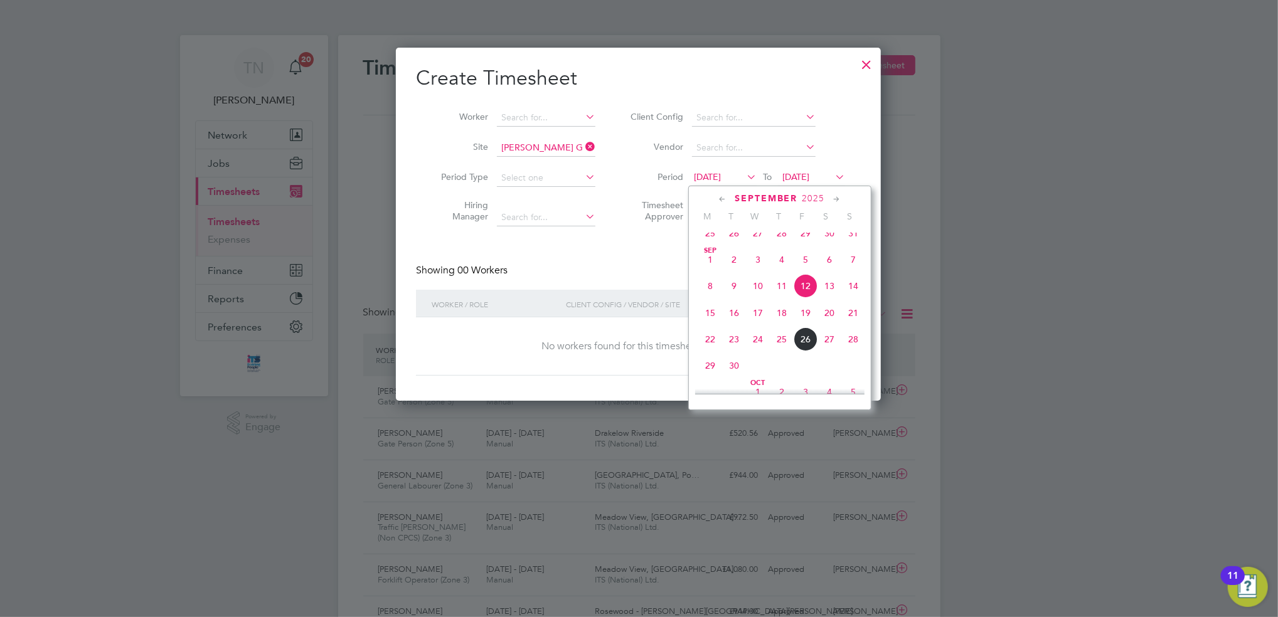
click at [709, 351] on span "22" at bounding box center [710, 339] width 24 height 24
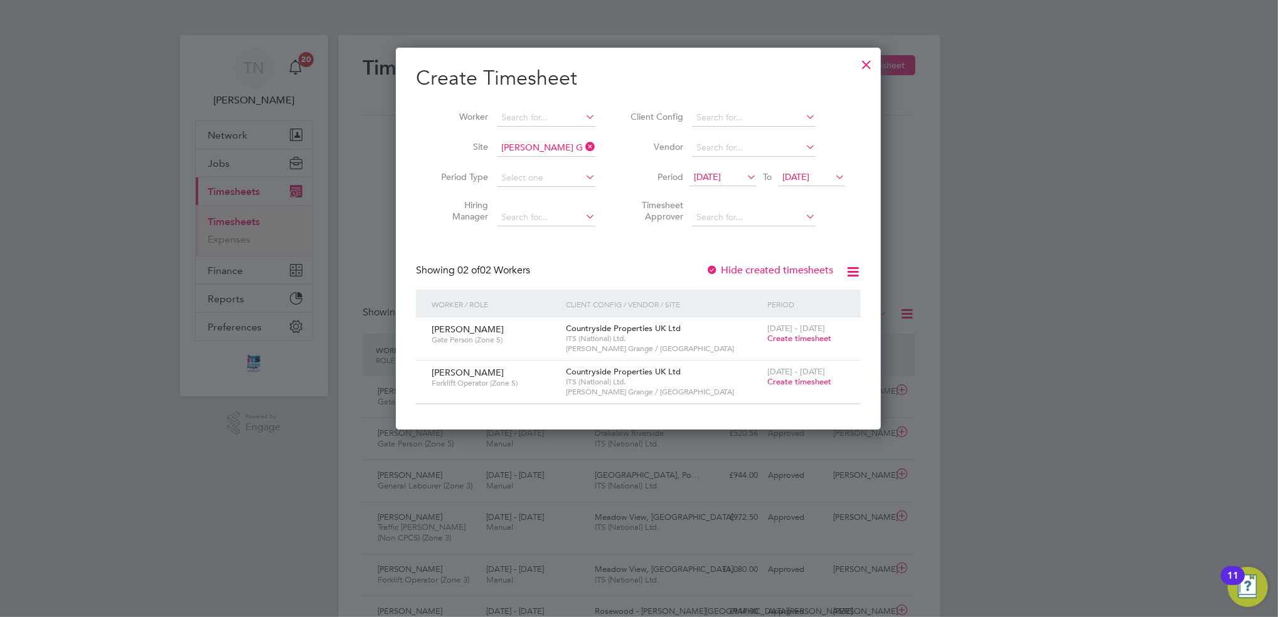
click at [781, 341] on span "Create timesheet" at bounding box center [799, 338] width 64 height 11
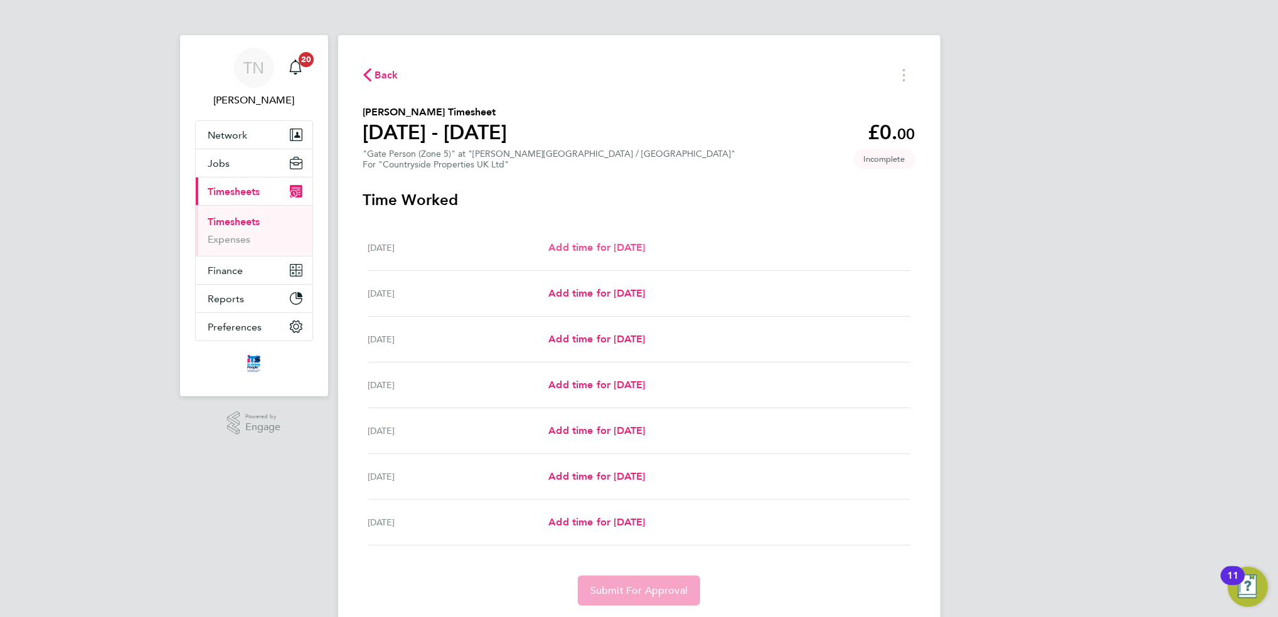
click at [645, 243] on span "Add time for [DATE]" at bounding box center [596, 247] width 97 height 12
select select "30"
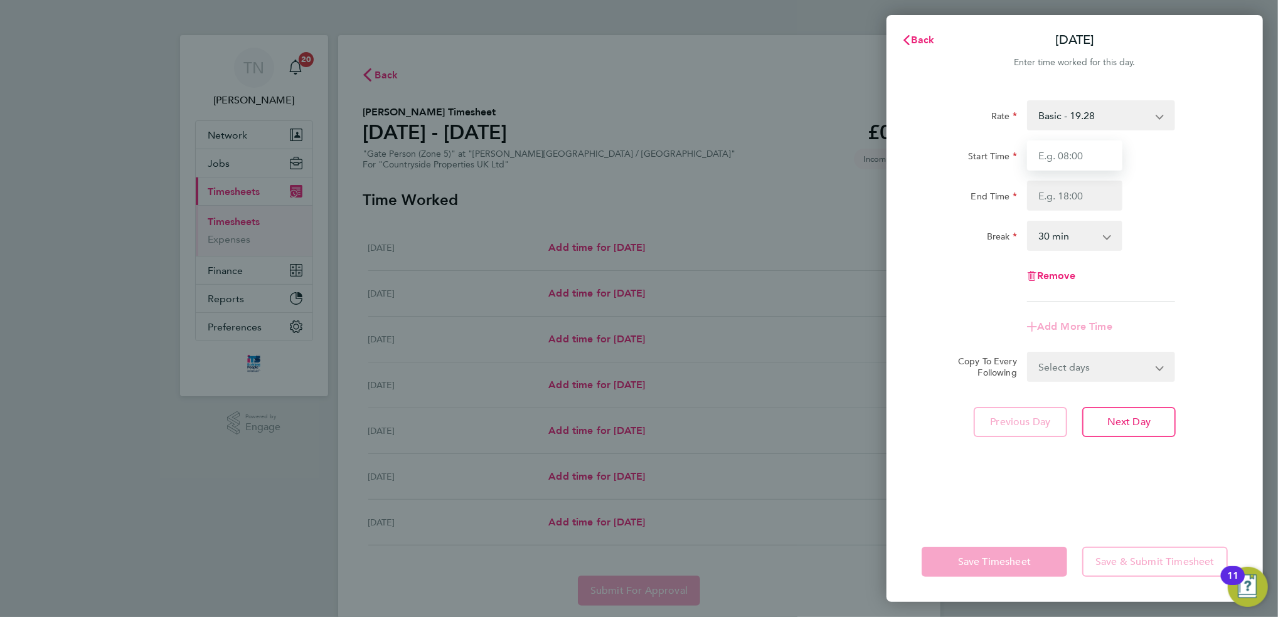
click at [1071, 166] on input "Start Time" at bounding box center [1074, 155] width 95 height 30
type input "07:30"
type input "16:30"
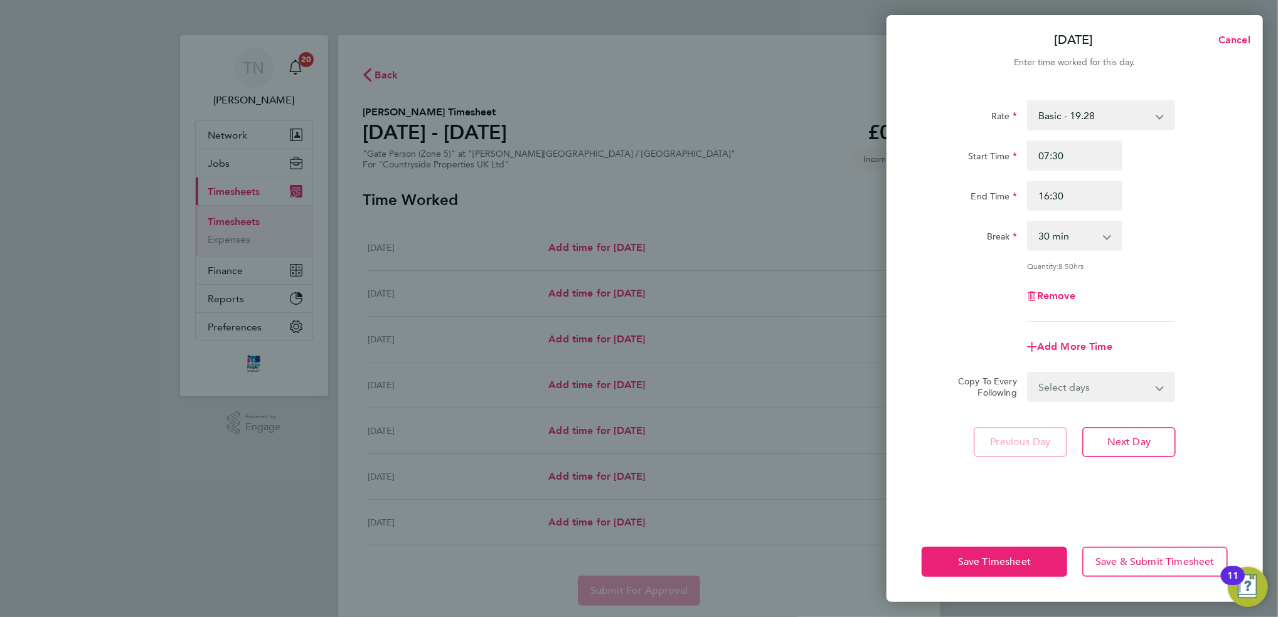
click at [1064, 230] on select "0 min 15 min 30 min 45 min 60 min 75 min 90 min" at bounding box center [1067, 236] width 78 height 28
select select "0"
click at [1028, 222] on select "0 min 15 min 30 min 45 min 60 min 75 min 90 min" at bounding box center [1067, 236] width 78 height 28
click at [1083, 387] on select "Select days Day Weekday (Mon-Fri) Weekend (Sat-Sun) [DATE] [DATE] [DATE] [DATE]…" at bounding box center [1094, 387] width 132 height 28
select select "WEEKDAY"
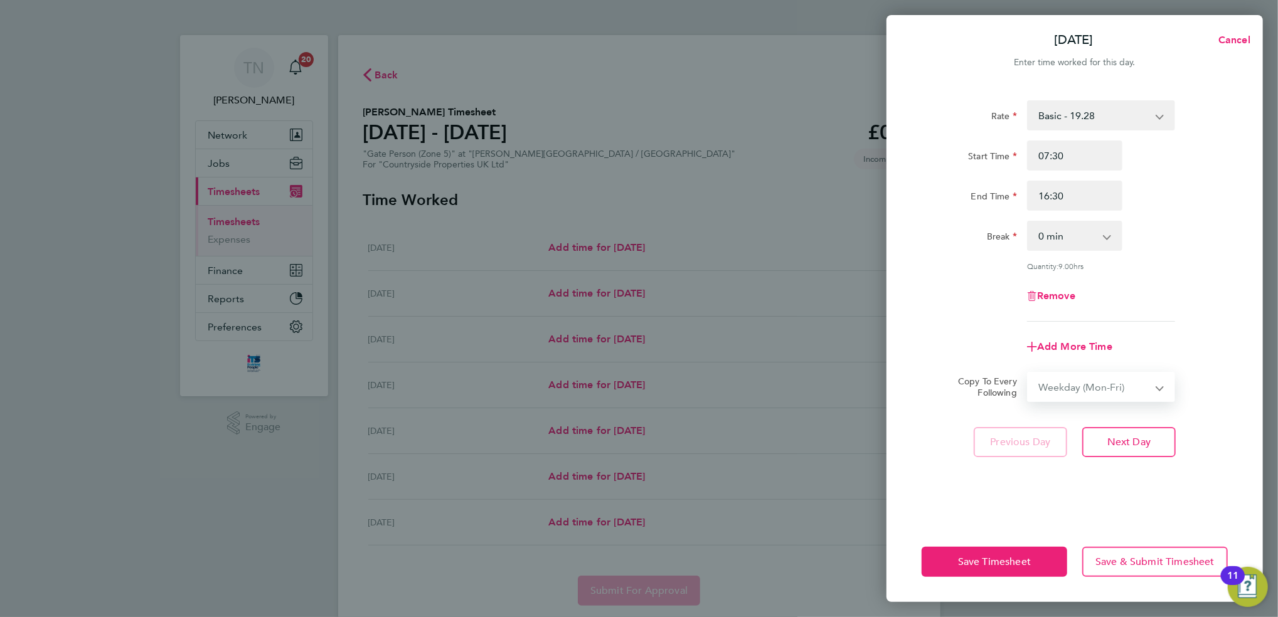
click at [1028, 373] on select "Select days Day Weekday (Mon-Fri) Weekend (Sat-Sun) [DATE] [DATE] [DATE] [DATE]…" at bounding box center [1094, 387] width 132 height 28
select select "[DATE]"
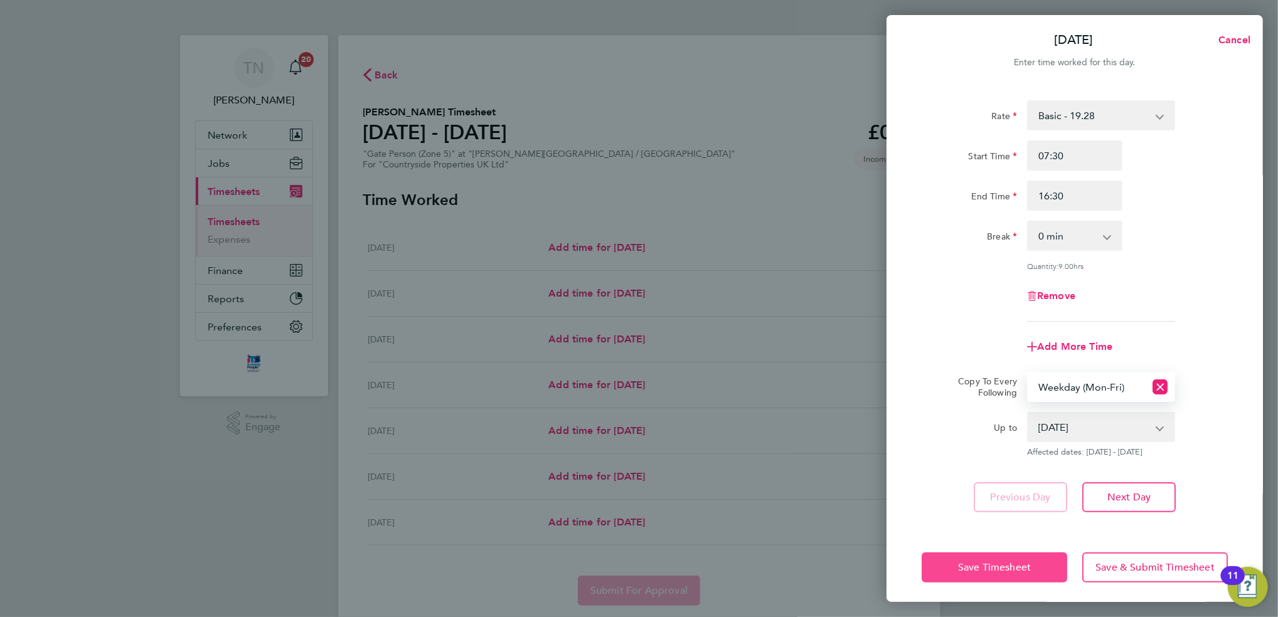
click at [1009, 561] on span "Save Timesheet" at bounding box center [994, 567] width 73 height 13
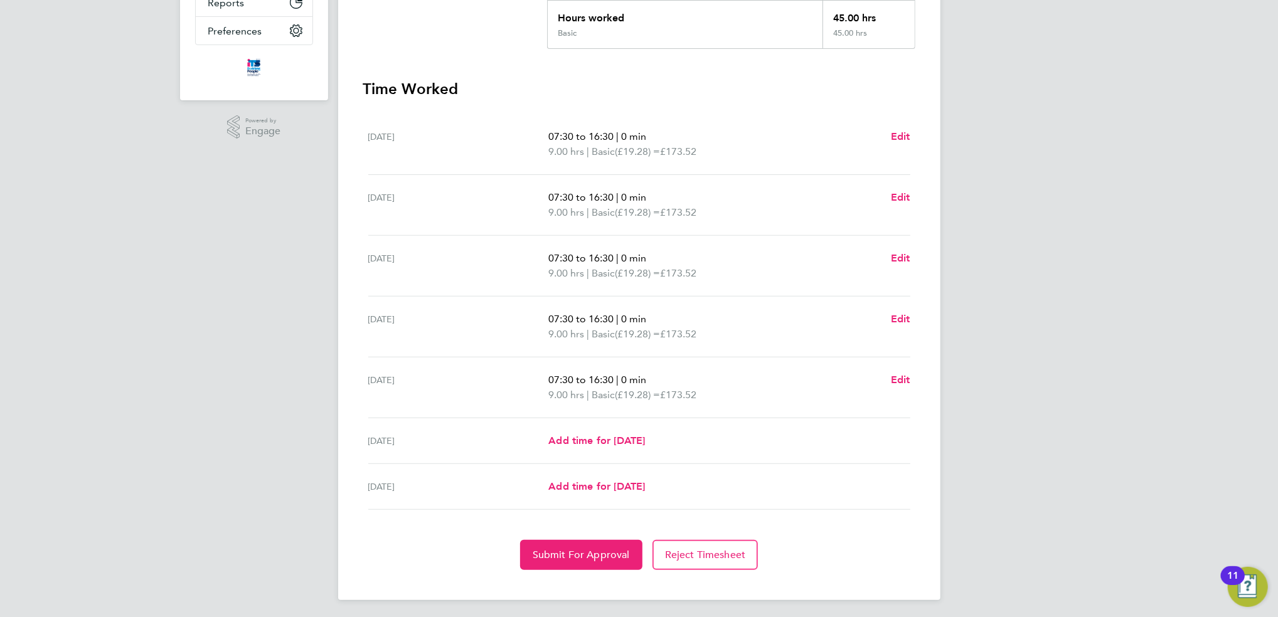
click at [587, 534] on section "Time Worked [DATE] 07:30 to 16:30 | 0 min 9.00 hrs | Basic (£19.28) = £173.52 E…" at bounding box center [639, 324] width 552 height 491
click at [579, 550] on span "Submit For Approval" at bounding box center [580, 555] width 97 height 13
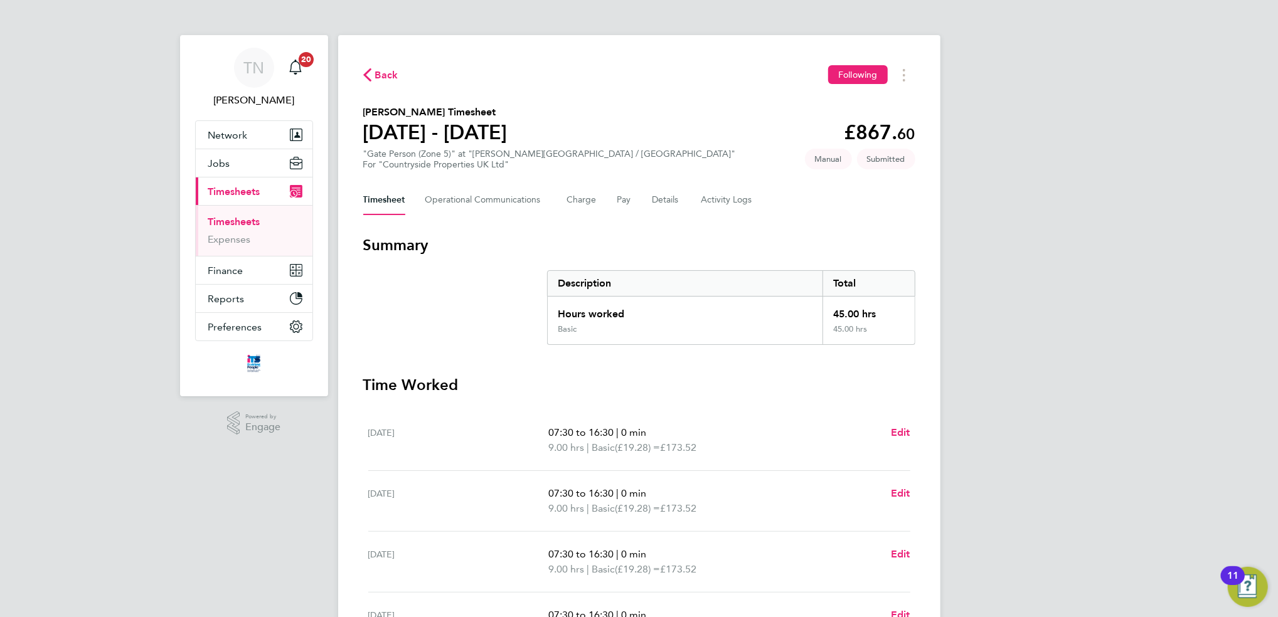
click at [383, 73] on span "Back" at bounding box center [386, 75] width 23 height 15
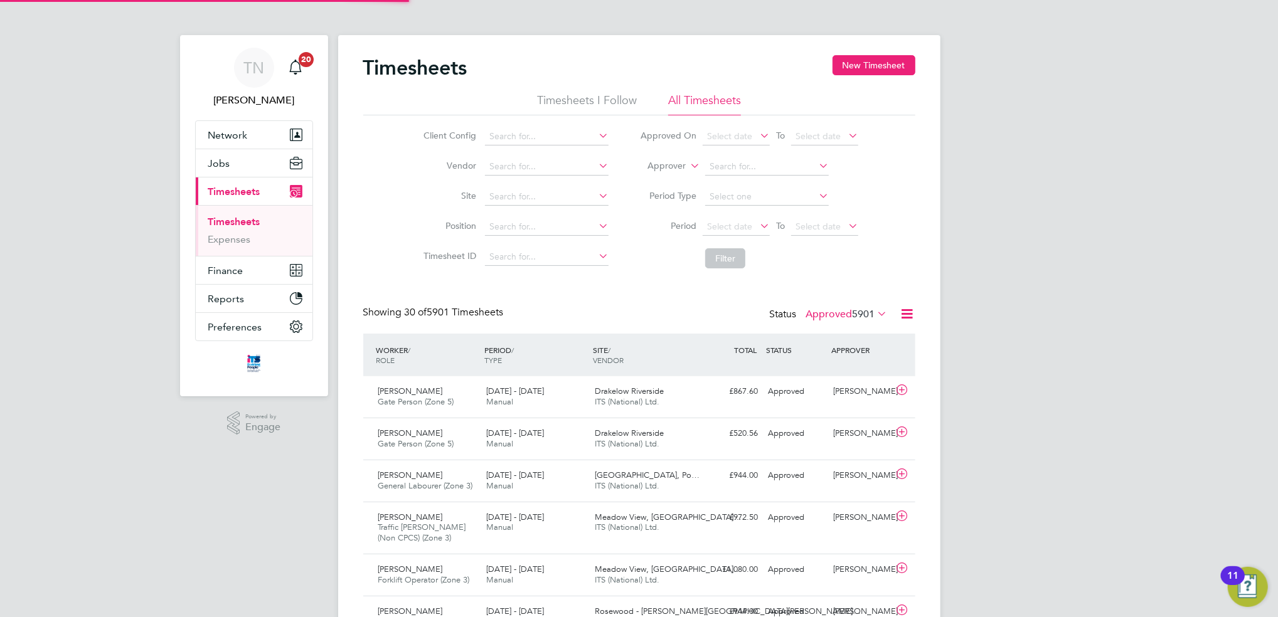
scroll to position [31, 109]
click at [878, 68] on button "New Timesheet" at bounding box center [873, 65] width 83 height 20
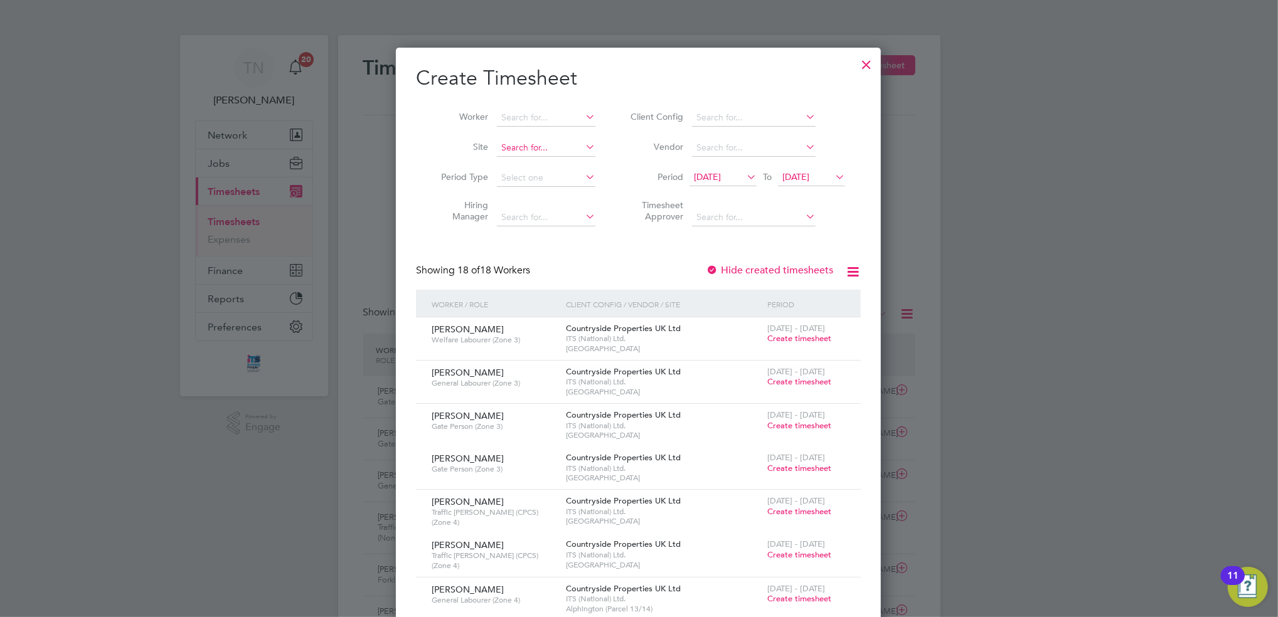
click at [537, 150] on input at bounding box center [546, 148] width 98 height 18
click at [539, 177] on li "Dra kelow Riverside" at bounding box center [546, 181] width 100 height 17
type input "Drakelow Riverside"
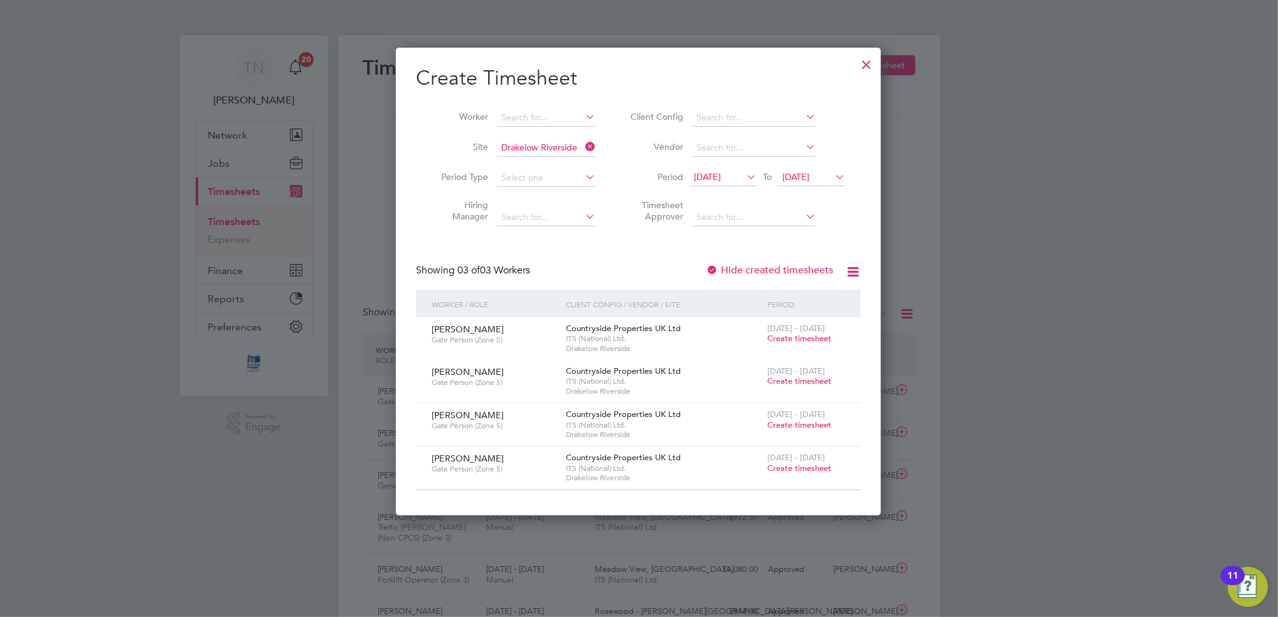
click at [721, 177] on span "[DATE]" at bounding box center [707, 176] width 27 height 11
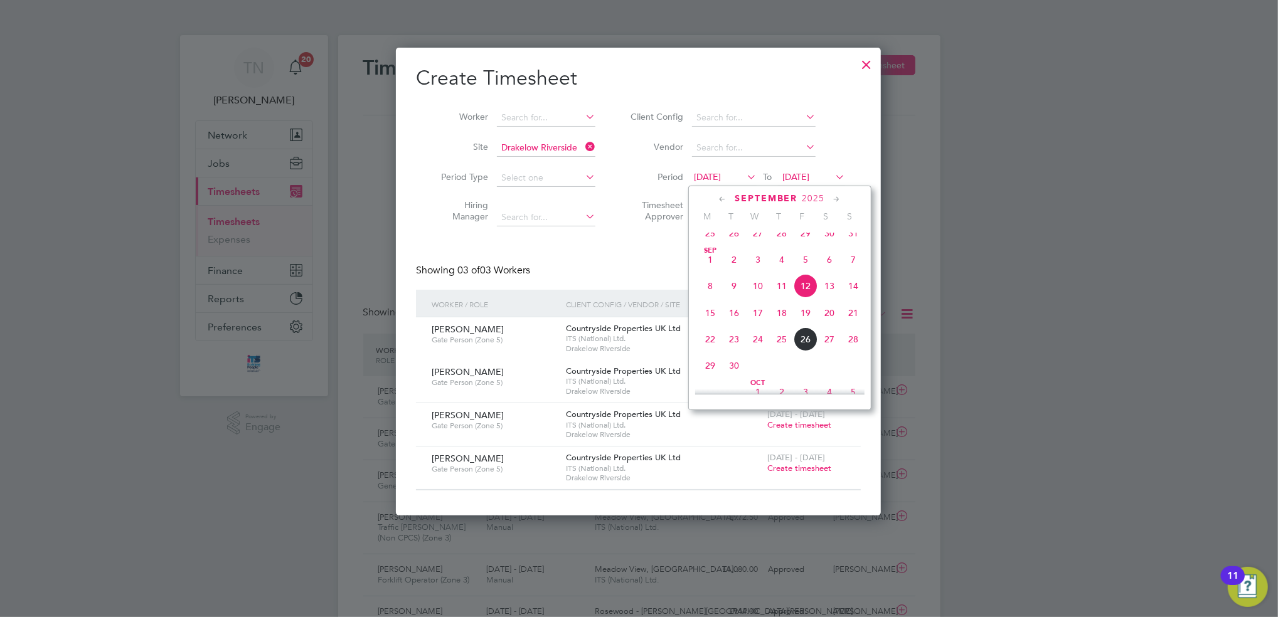
click at [712, 346] on span "22" at bounding box center [710, 339] width 24 height 24
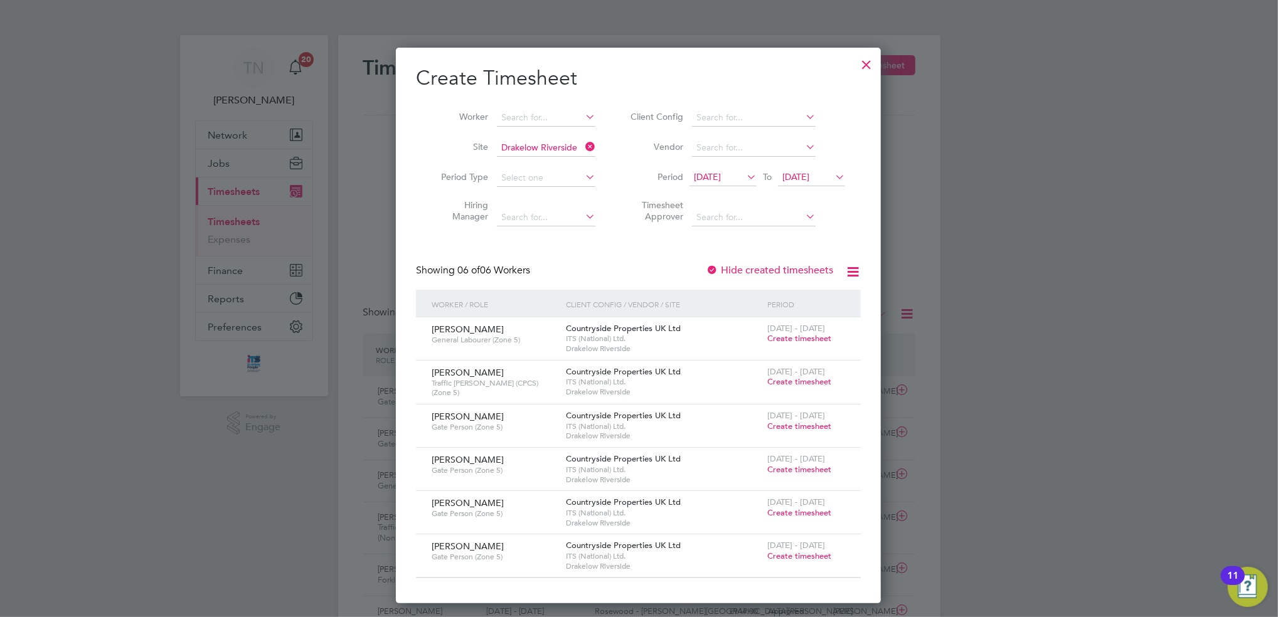
click at [790, 381] on span "Create timesheet" at bounding box center [799, 381] width 64 height 11
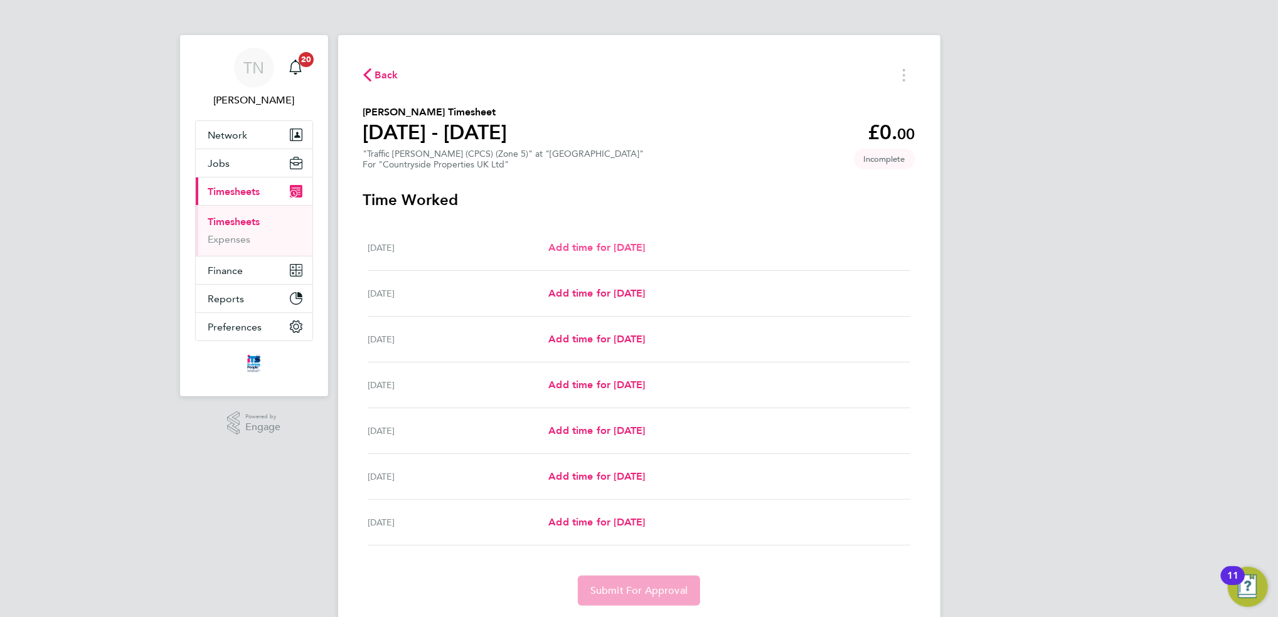
click at [642, 247] on span "Add time for [DATE]" at bounding box center [596, 247] width 97 height 12
select select "30"
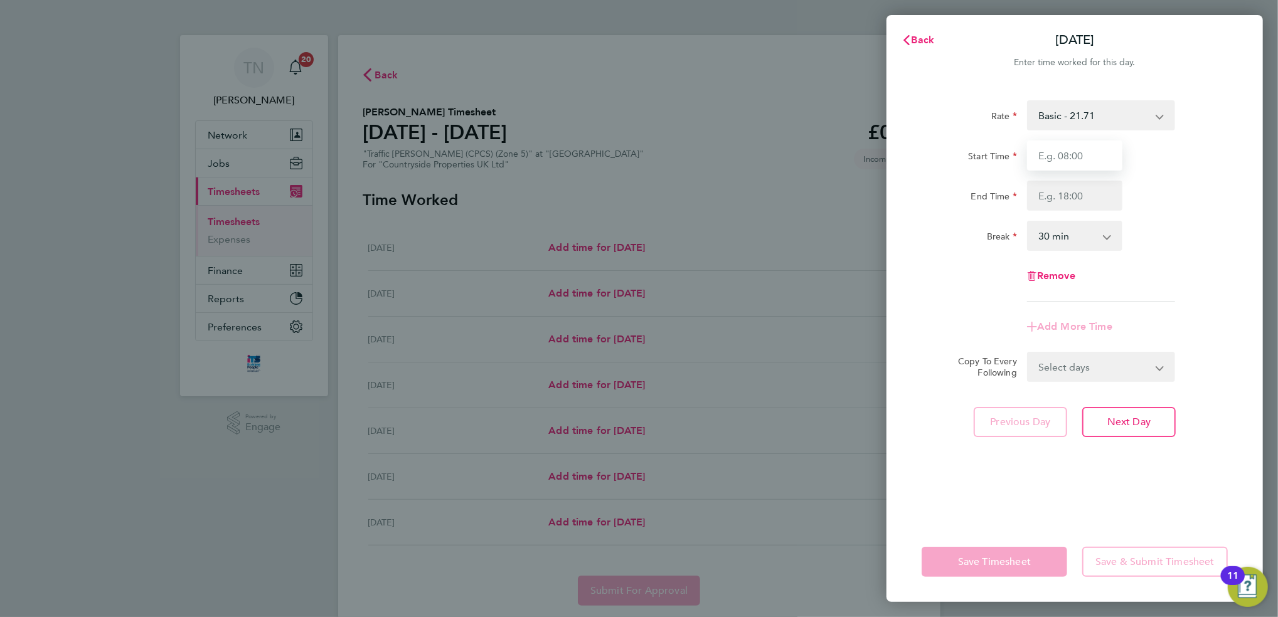
click at [1056, 169] on input "Start Time" at bounding box center [1074, 155] width 95 height 30
type input "07:30"
type input "16:30"
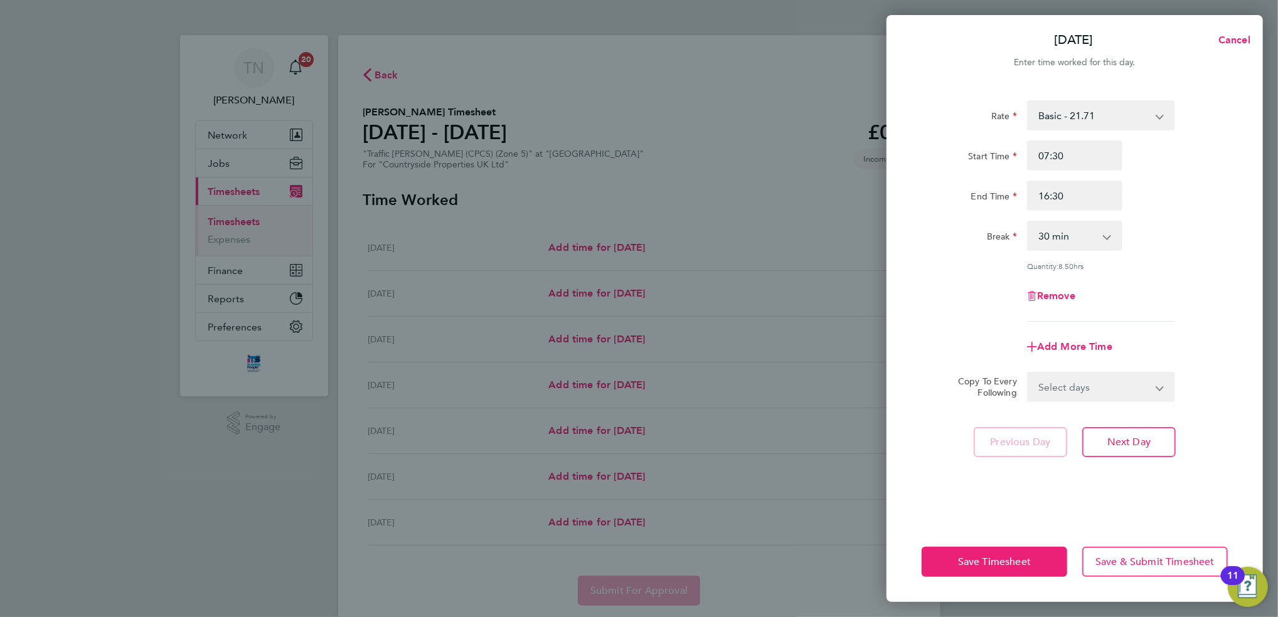
click at [1057, 238] on select "0 min 15 min 30 min 45 min 60 min 75 min 90 min" at bounding box center [1067, 236] width 78 height 28
select select "0"
click at [1028, 222] on select "0 min 15 min 30 min 45 min 60 min 75 min 90 min" at bounding box center [1067, 236] width 78 height 28
click at [1084, 381] on select "Select days Day Weekday (Mon-Fri) Weekend (Sat-Sun) [DATE] [DATE] [DATE] [DATE]…" at bounding box center [1094, 387] width 132 height 28
select select "WEEKDAY"
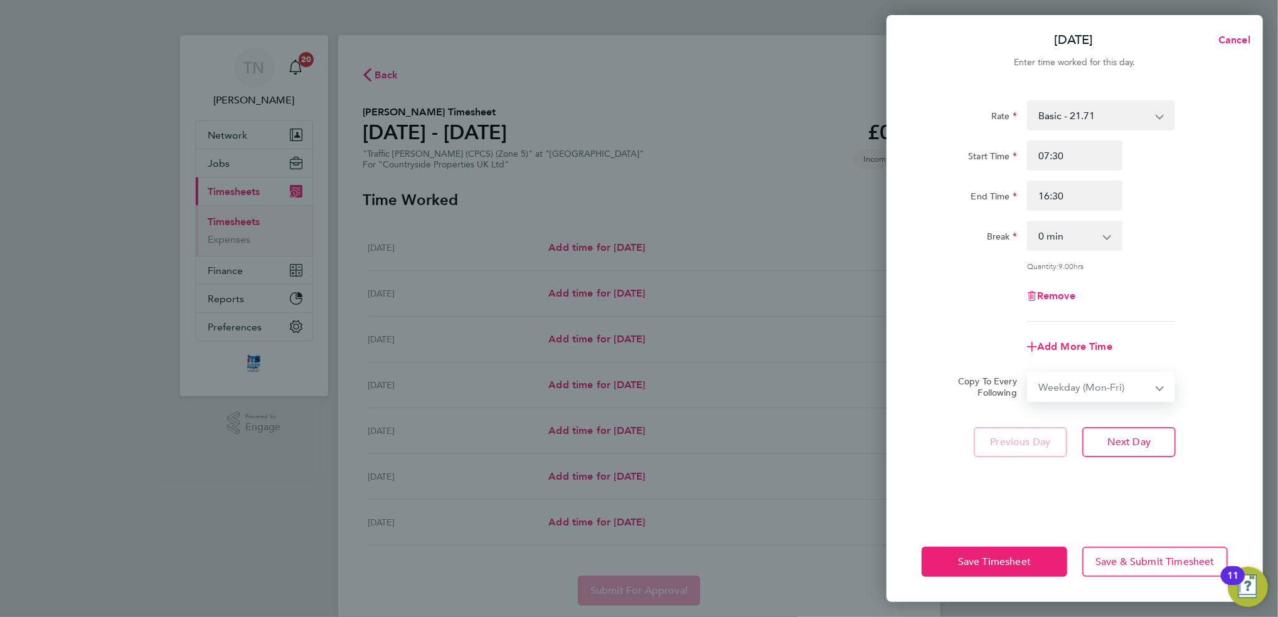
click at [1028, 373] on select "Select days Day Weekday (Mon-Fri) Weekend (Sat-Sun) [DATE] [DATE] [DATE] [DATE]…" at bounding box center [1094, 387] width 132 height 28
select select "[DATE]"
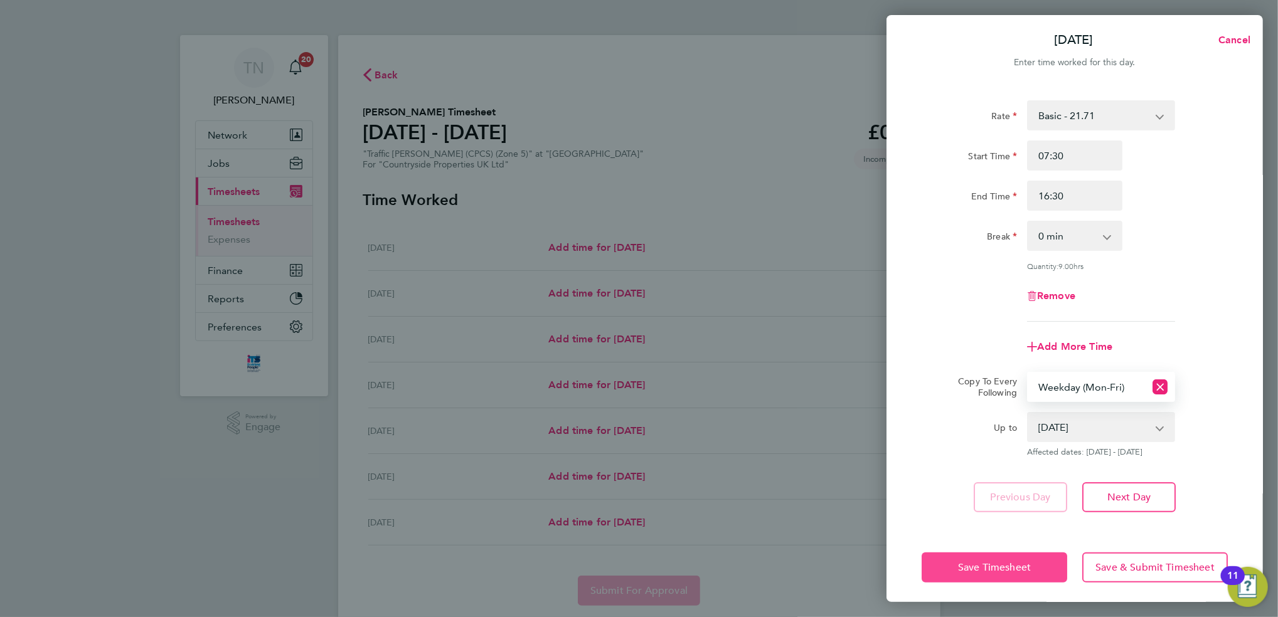
click at [990, 567] on span "Save Timesheet" at bounding box center [994, 567] width 73 height 13
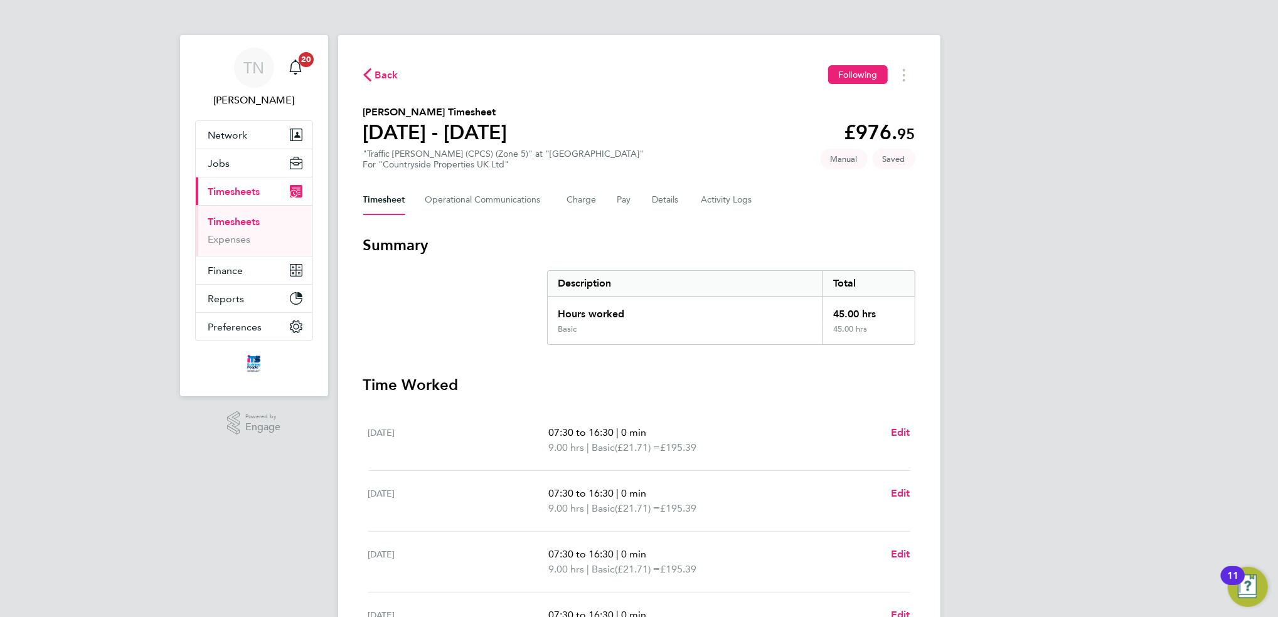
scroll to position [296, 0]
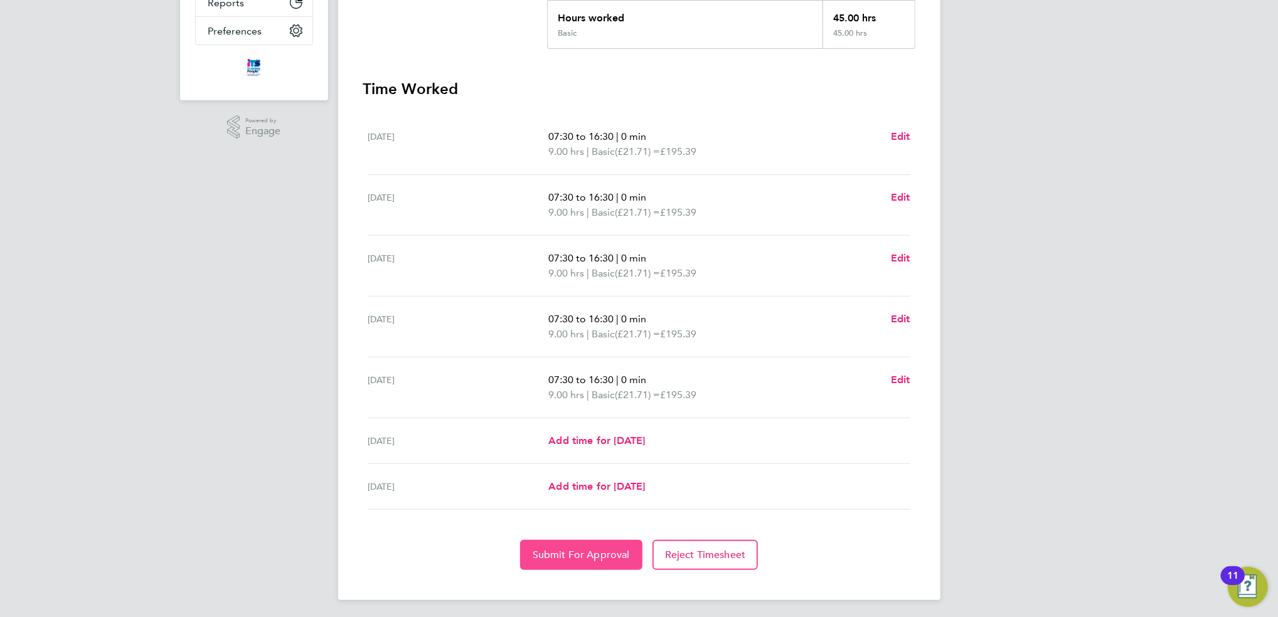
click at [570, 558] on button "Submit For Approval" at bounding box center [581, 555] width 122 height 30
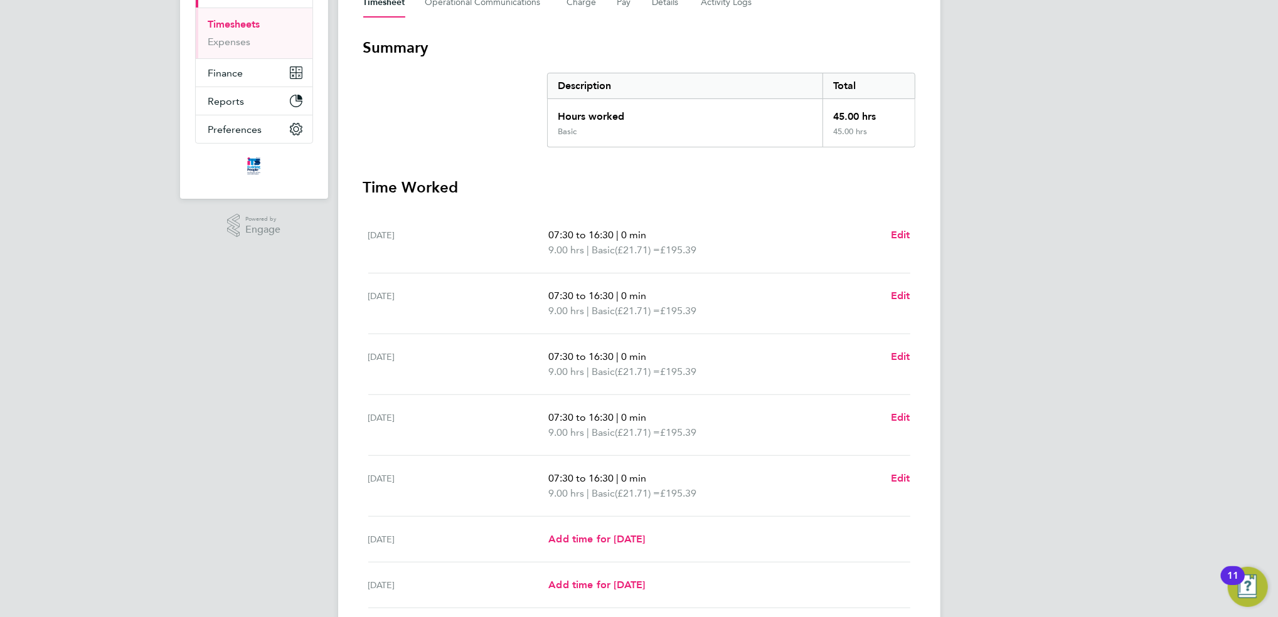
scroll to position [0, 0]
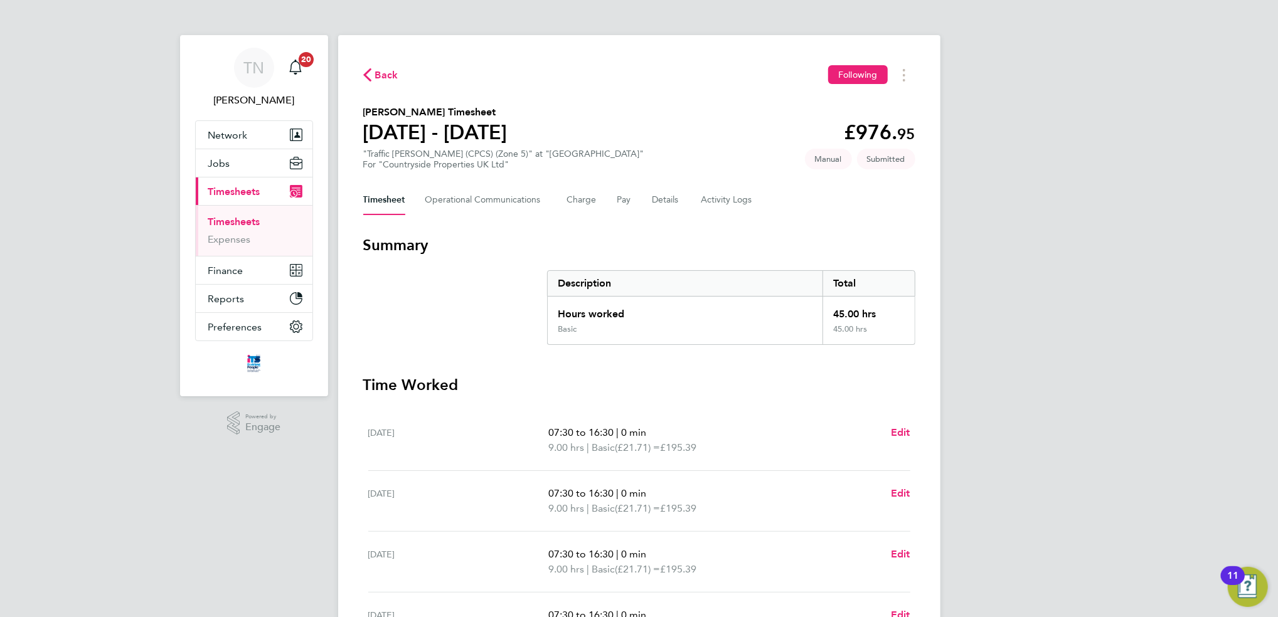
click at [397, 76] on div "Back Following" at bounding box center [639, 74] width 552 height 19
click at [672, 202] on button "Details" at bounding box center [666, 200] width 29 height 30
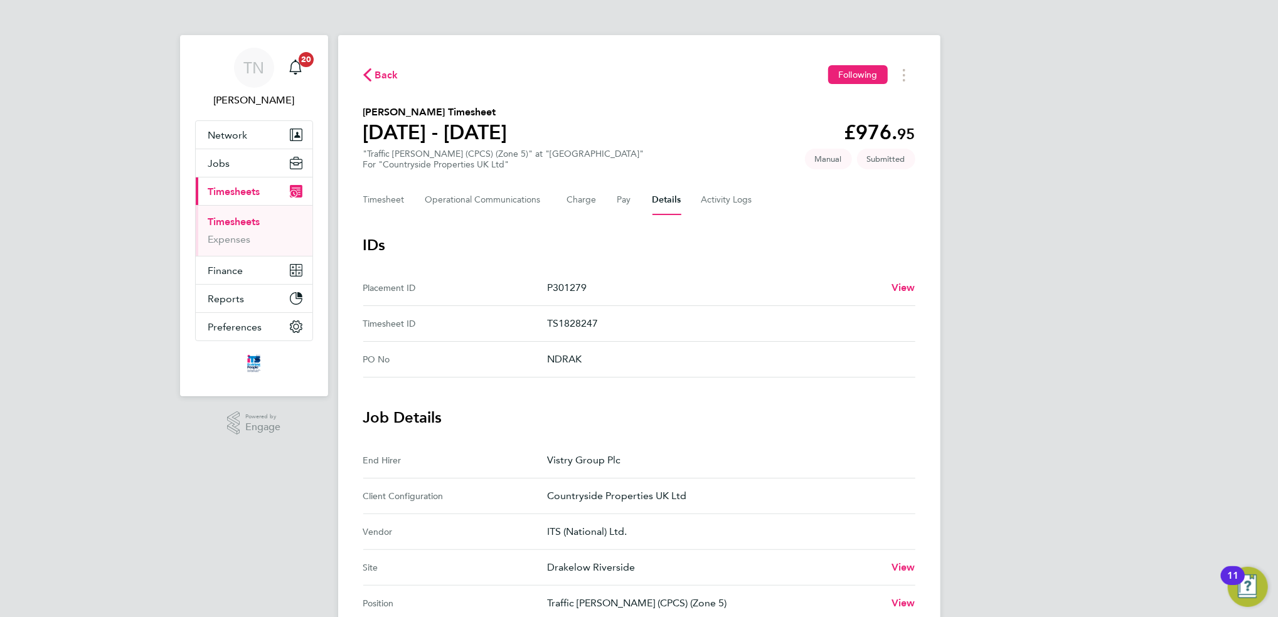
click at [387, 77] on span "Back" at bounding box center [386, 75] width 23 height 15
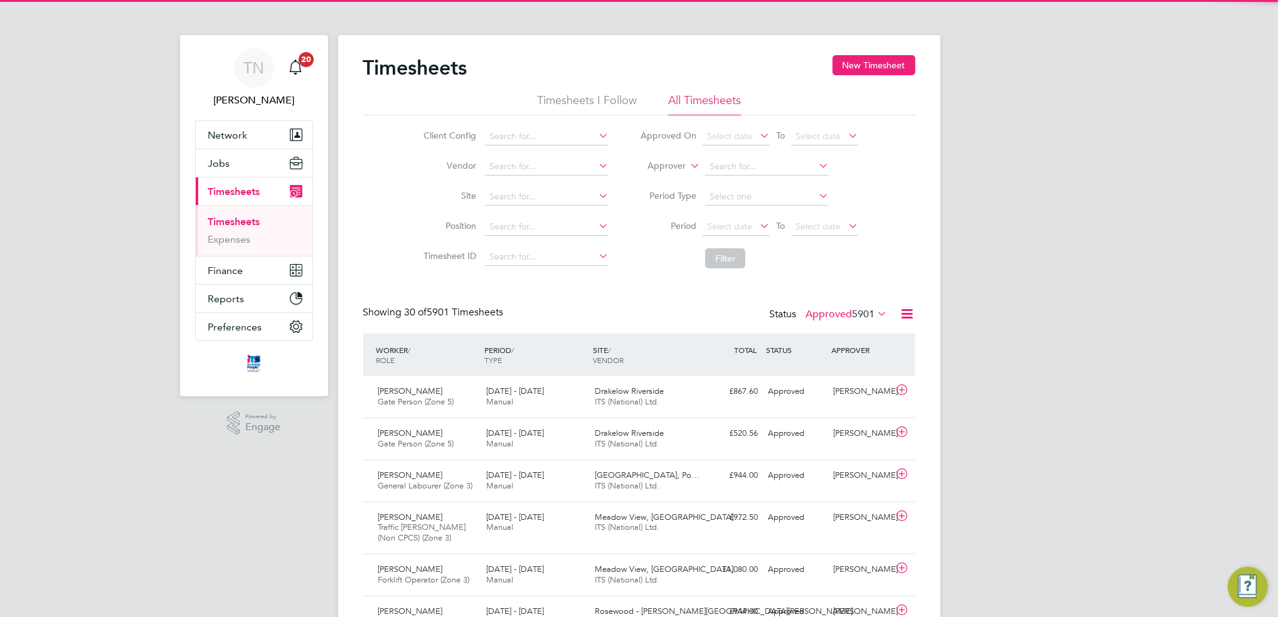
scroll to position [31, 109]
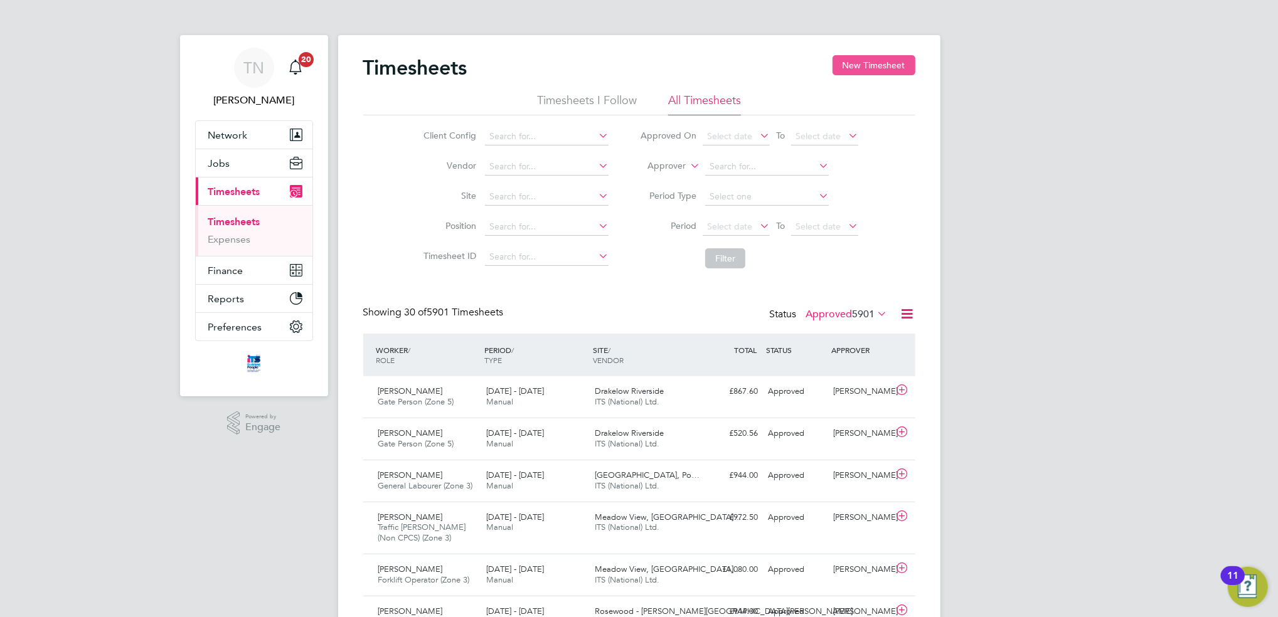
click at [883, 70] on button "New Timesheet" at bounding box center [873, 65] width 83 height 20
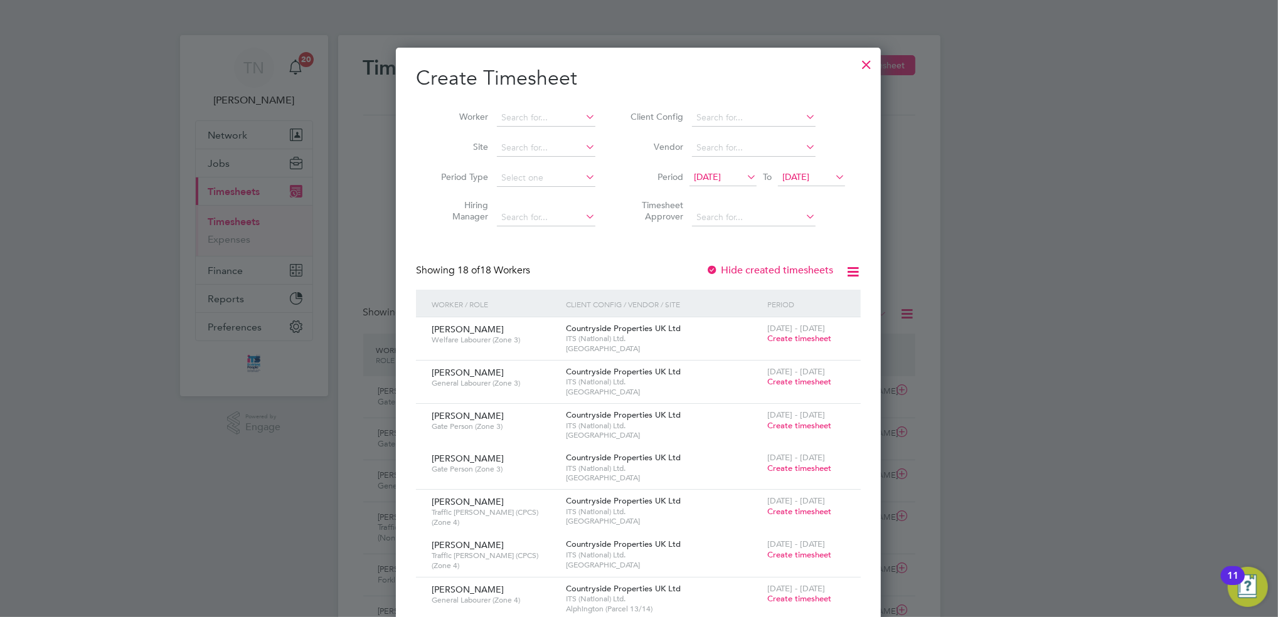
click at [575, 159] on li "Site" at bounding box center [513, 148] width 195 height 30
click at [551, 150] on input at bounding box center [546, 148] width 98 height 18
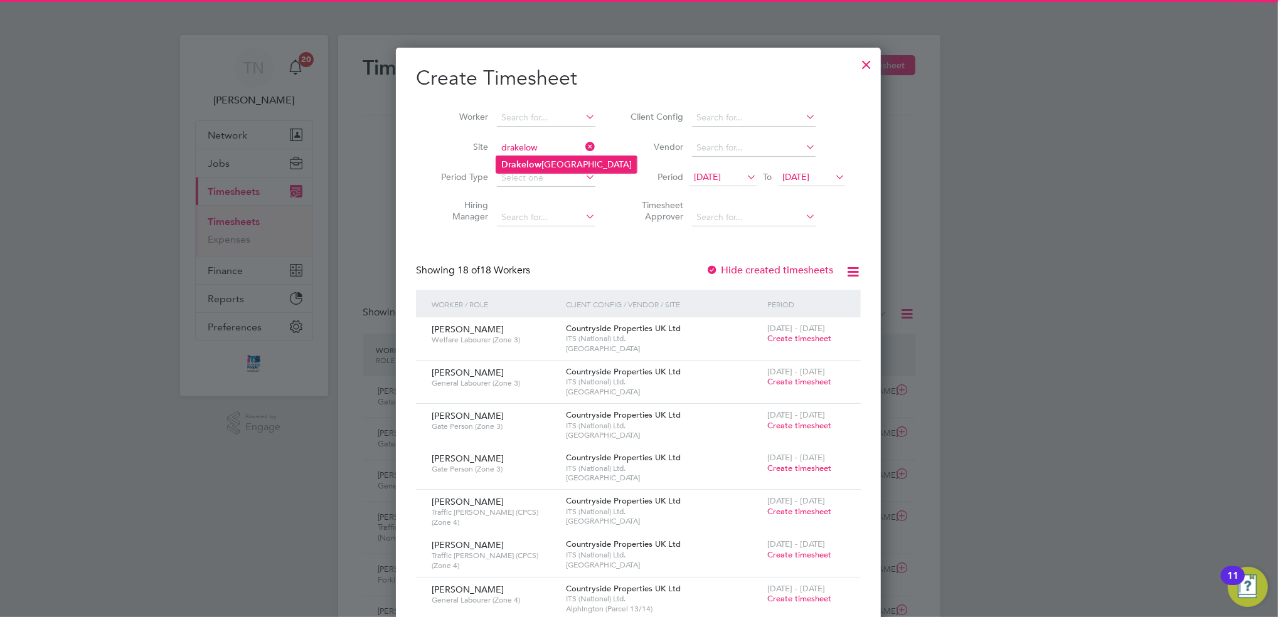
click at [548, 164] on li "Drakelow Riverside" at bounding box center [566, 164] width 140 height 17
type input "Drakelow Riverside"
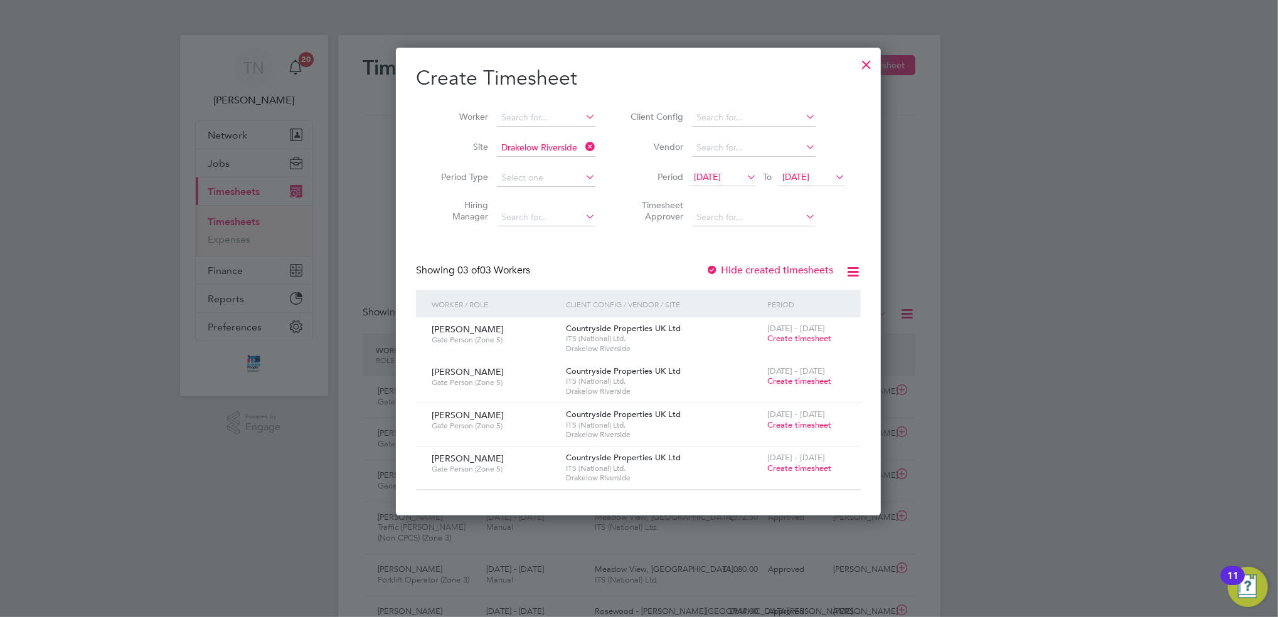
click at [716, 178] on span "[DATE]" at bounding box center [707, 176] width 27 height 11
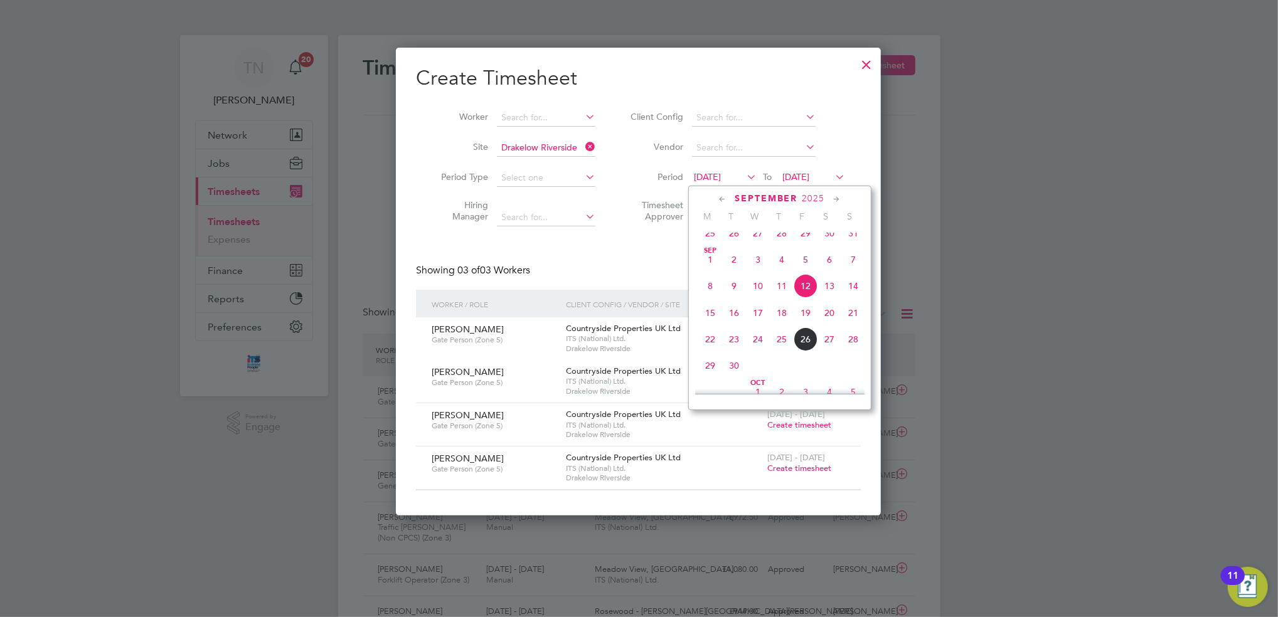
click at [705, 347] on span "22" at bounding box center [710, 339] width 24 height 24
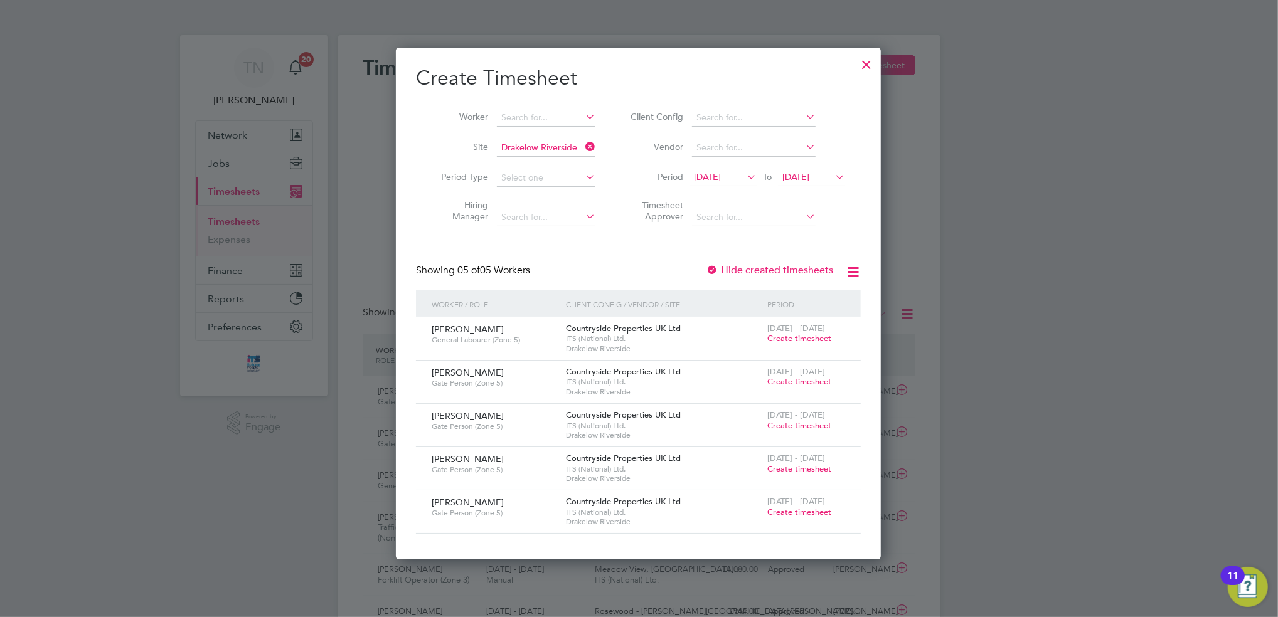
click at [780, 508] on span "Create timesheet" at bounding box center [799, 512] width 64 height 11
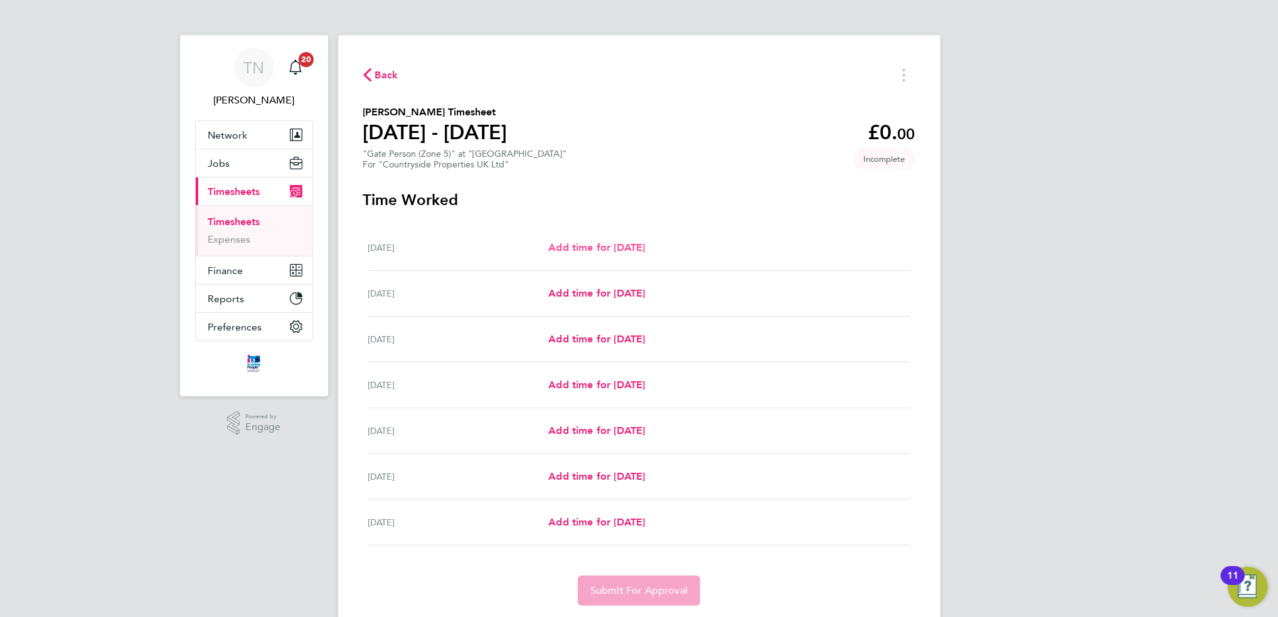
click at [645, 246] on span "Add time for [DATE]" at bounding box center [596, 247] width 97 height 12
select select "30"
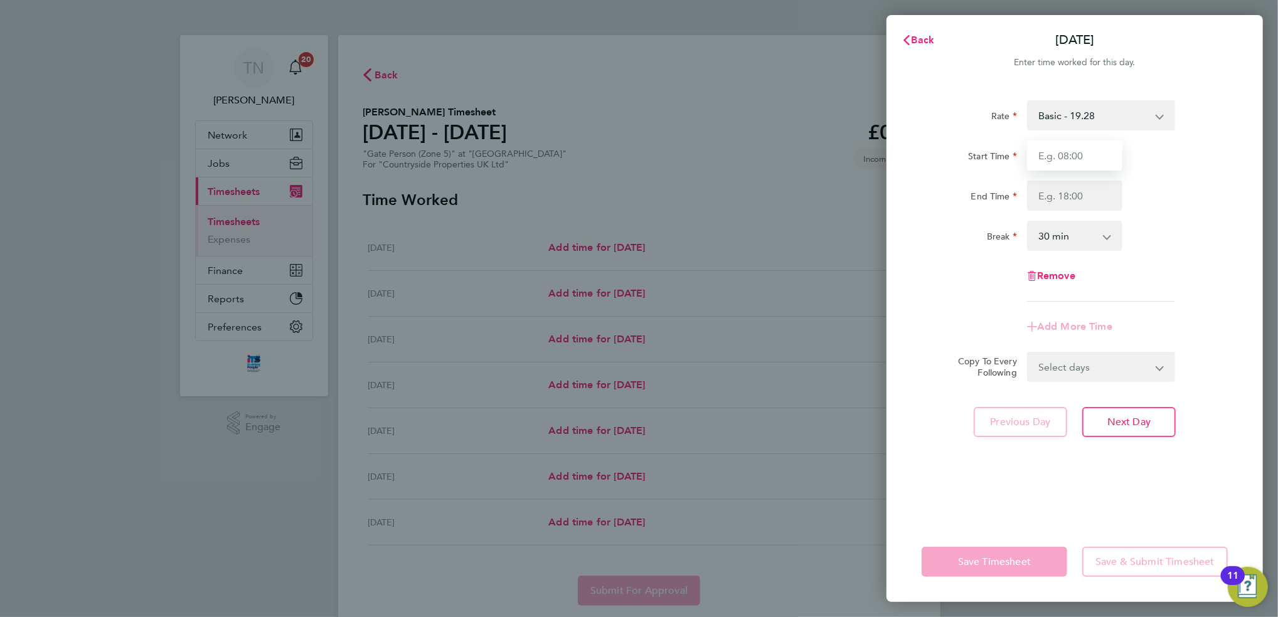
click at [1054, 156] on input "Start Time" at bounding box center [1074, 155] width 95 height 30
type input "07:30"
type input "16:30"
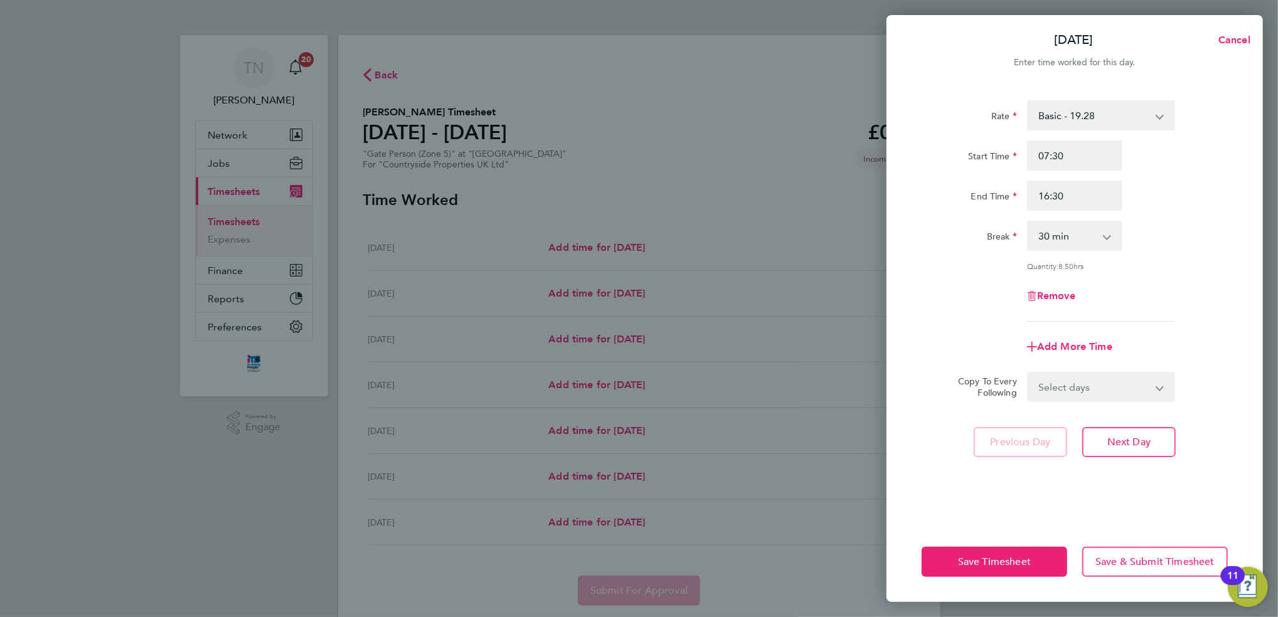
click at [1058, 251] on div "Rate Basic - 19.28 Start Time 07:30 End Time 16:30 Break 0 min 15 min 30 min 45…" at bounding box center [1074, 210] width 306 height 221
click at [1057, 243] on select "0 min 15 min 30 min 45 min 60 min 75 min 90 min" at bounding box center [1067, 236] width 78 height 28
select select "0"
click at [1028, 222] on select "0 min 15 min 30 min 45 min 60 min 75 min 90 min" at bounding box center [1067, 236] width 78 height 28
click at [1058, 378] on select "Select days Day Weekday (Mon-Fri) Weekend (Sat-Sun) [DATE] [DATE] [DATE] [DATE]…" at bounding box center [1094, 387] width 132 height 28
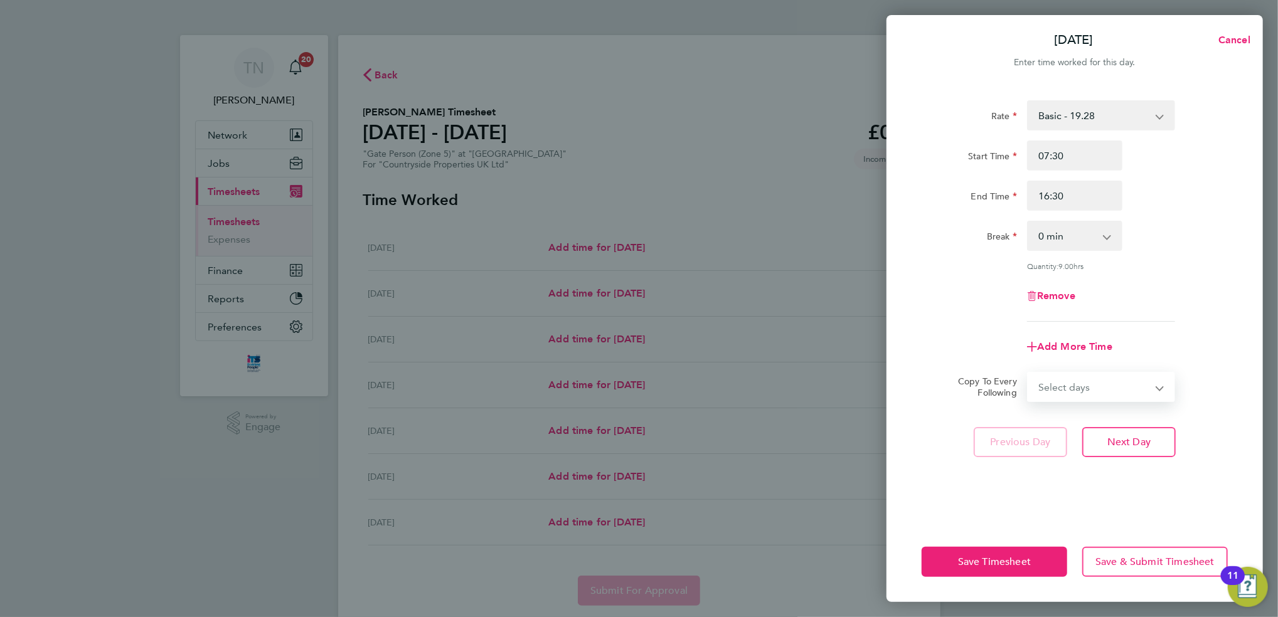
select select "WEEKDAY"
click at [1028, 373] on select "Select days Day Weekday (Mon-Fri) Weekend (Sat-Sun) [DATE] [DATE] [DATE] [DATE]…" at bounding box center [1094, 387] width 132 height 28
select select "[DATE]"
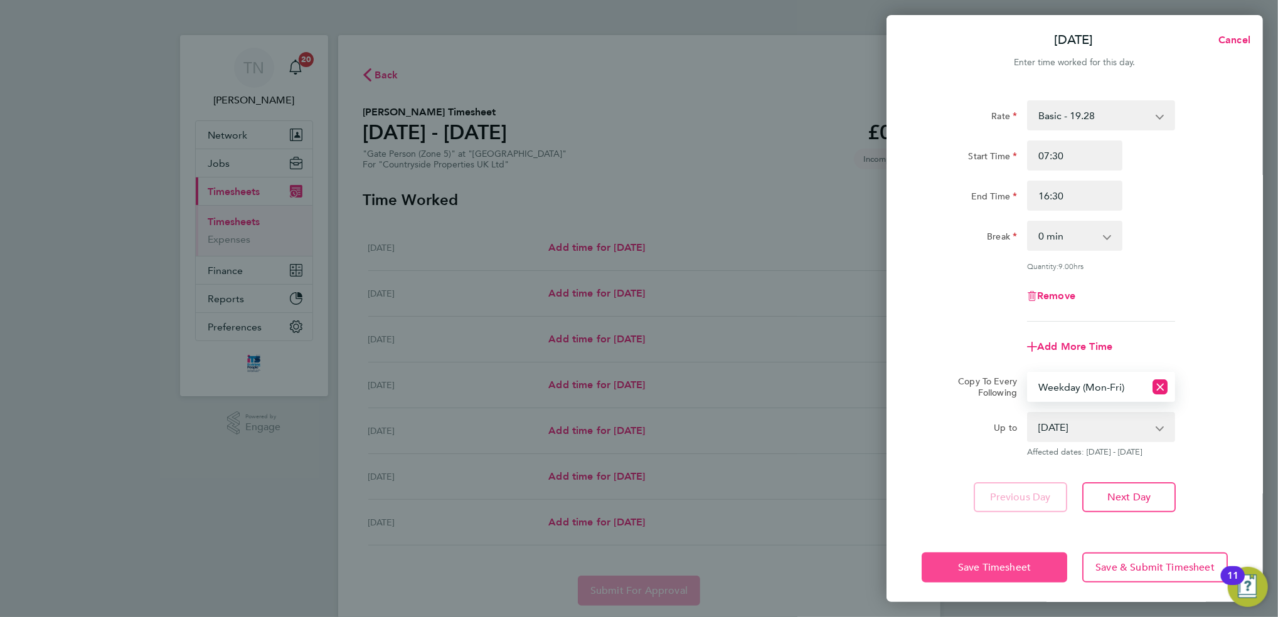
click at [1020, 553] on button "Save Timesheet" at bounding box center [994, 568] width 146 height 30
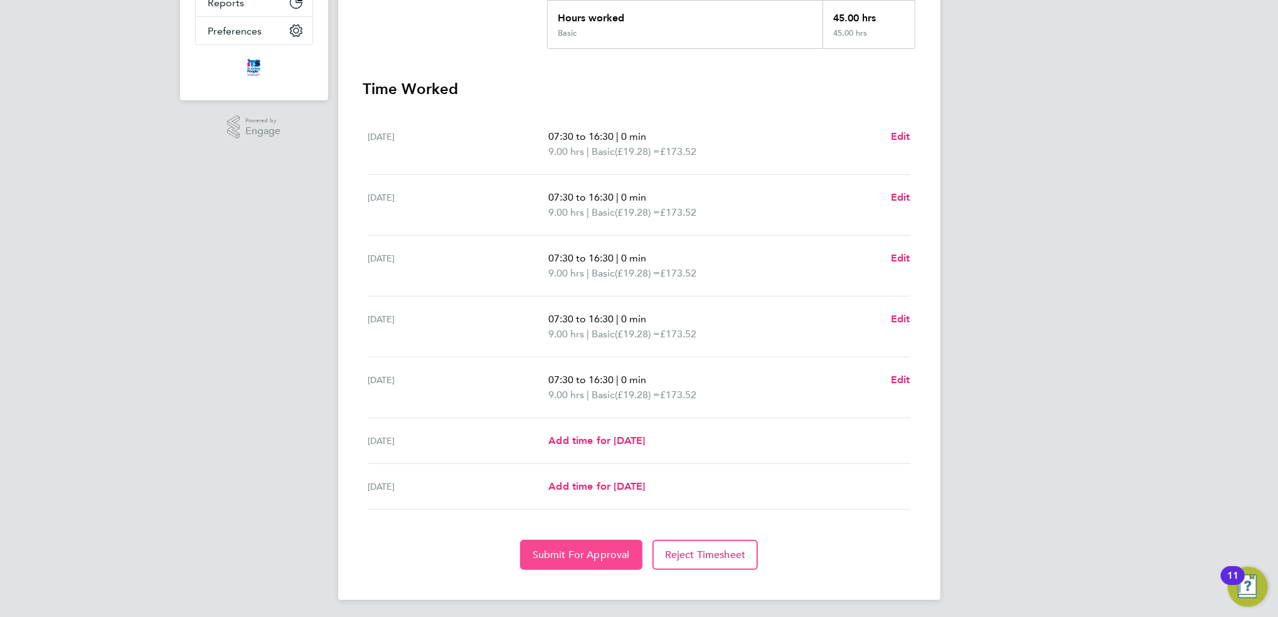
click at [594, 542] on button "Submit For Approval" at bounding box center [581, 555] width 122 height 30
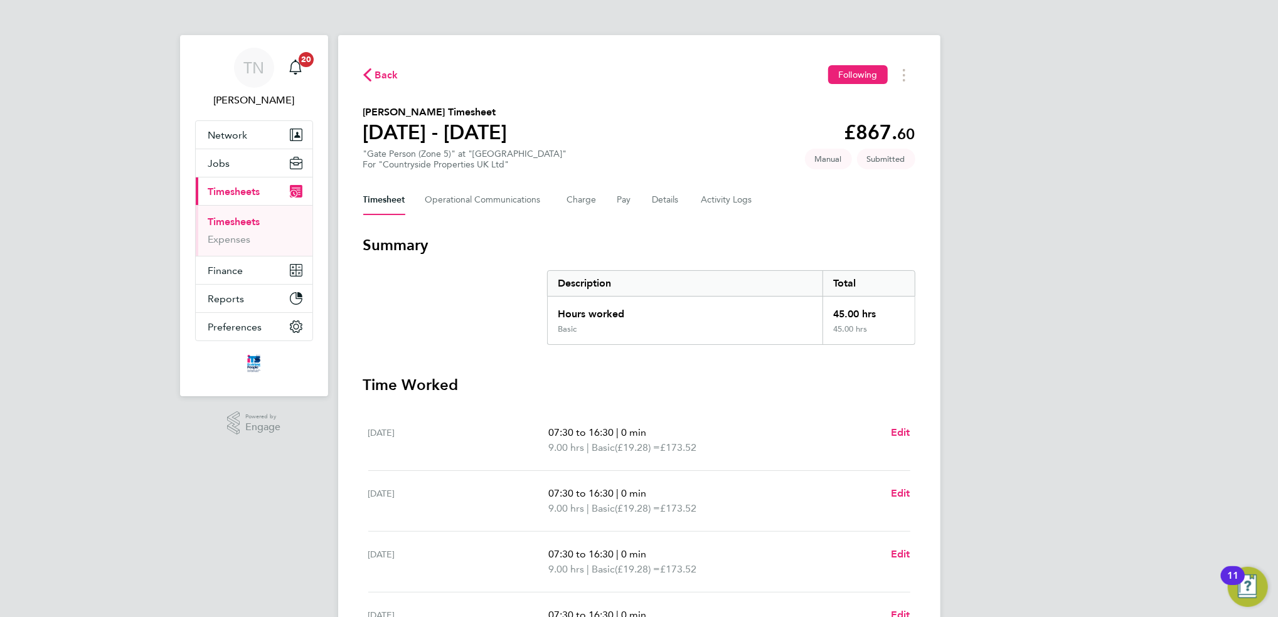
click at [384, 75] on span "Back" at bounding box center [386, 75] width 23 height 15
